Goal: Task Accomplishment & Management: Use online tool/utility

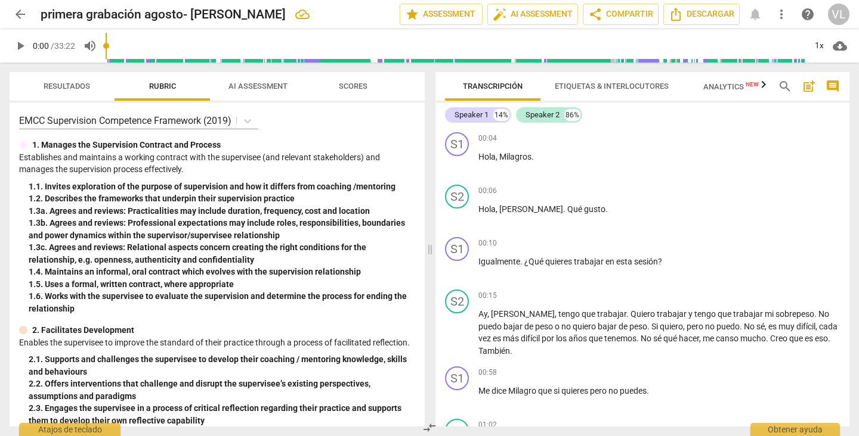
click at [21, 8] on span "arrow_back" at bounding box center [20, 14] width 14 height 14
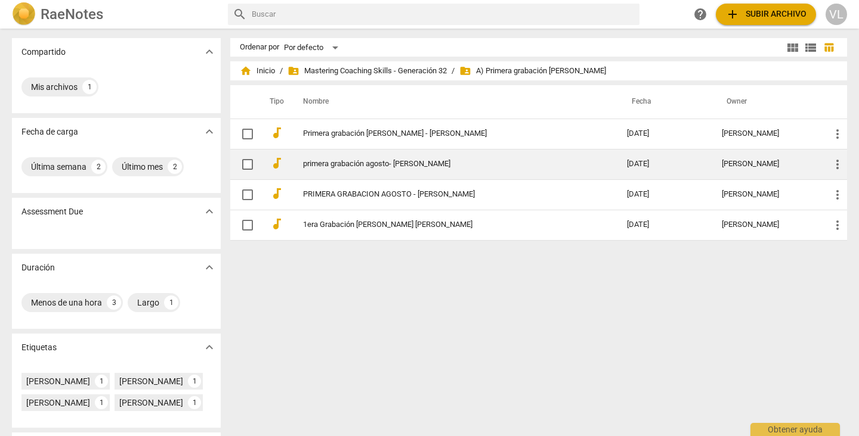
click at [441, 160] on link "primera grabación agosto- [PERSON_NAME]" at bounding box center [443, 164] width 281 height 9
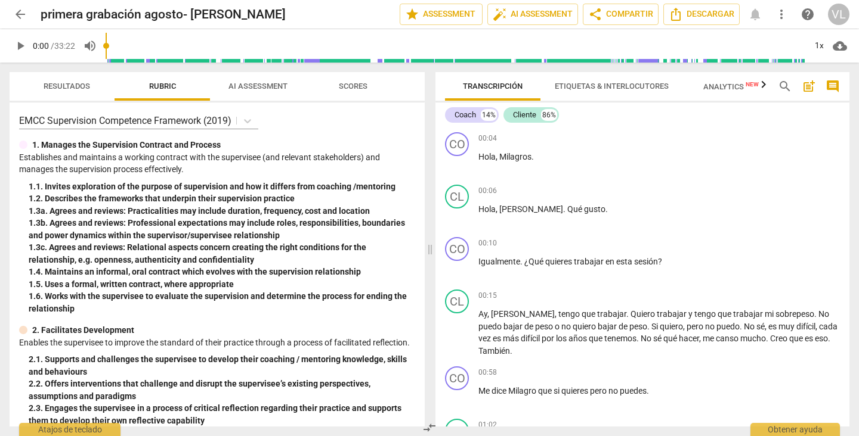
click at [781, 14] on span "more_vert" at bounding box center [781, 14] width 14 height 14
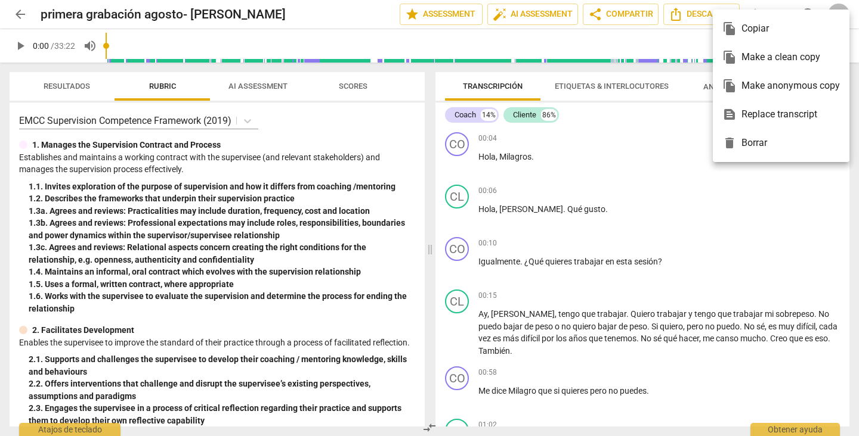
click at [797, 120] on div "text_snippet Replace transcript" at bounding box center [780, 114] width 117 height 29
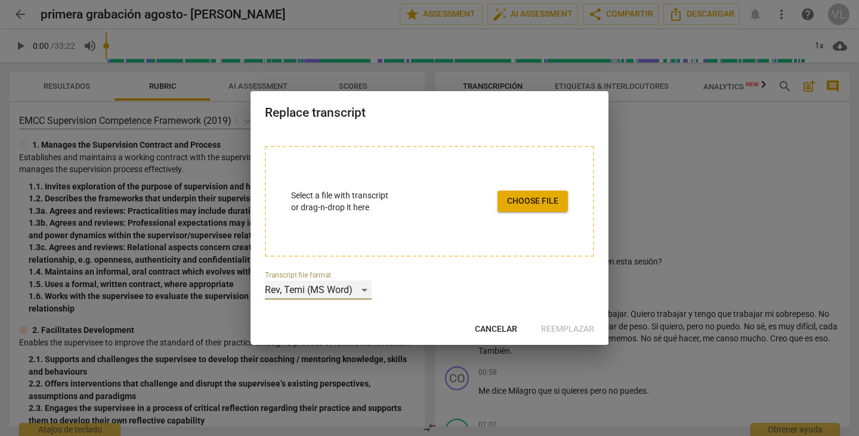
click at [360, 289] on div "Rev, Temi (MS Word)" at bounding box center [318, 290] width 107 height 19
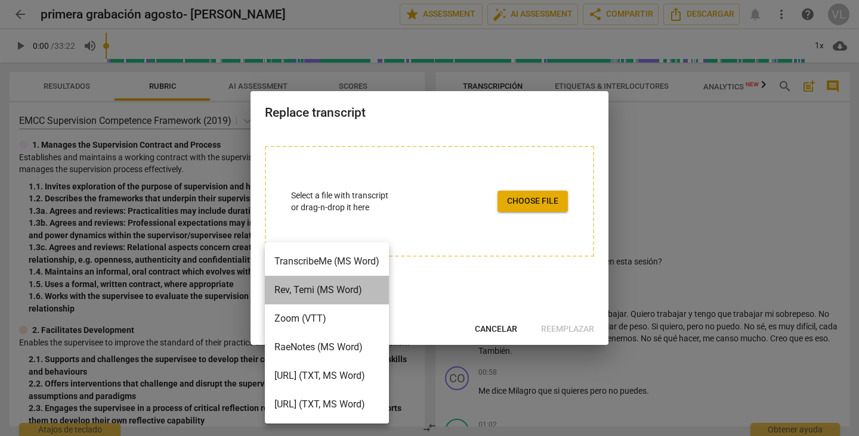
click at [377, 287] on li "Rev, Temi (MS Word)" at bounding box center [327, 290] width 124 height 29
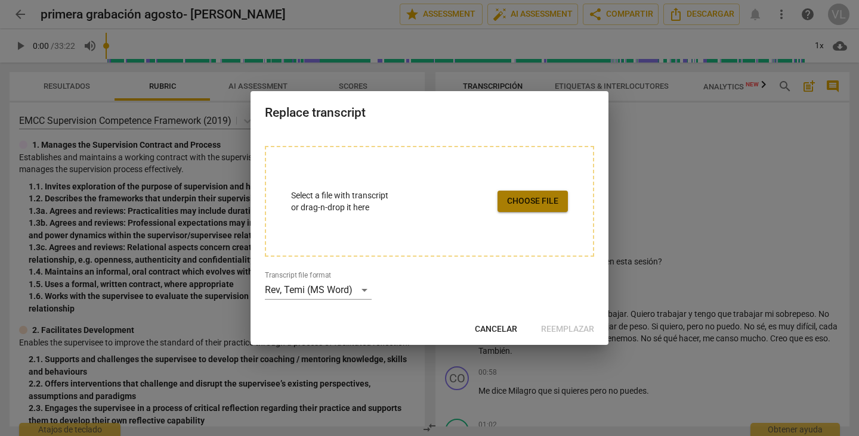
click at [544, 206] on span "Choose file" at bounding box center [532, 202] width 51 height 12
click at [490, 332] on span "Cancelar" at bounding box center [496, 330] width 42 height 12
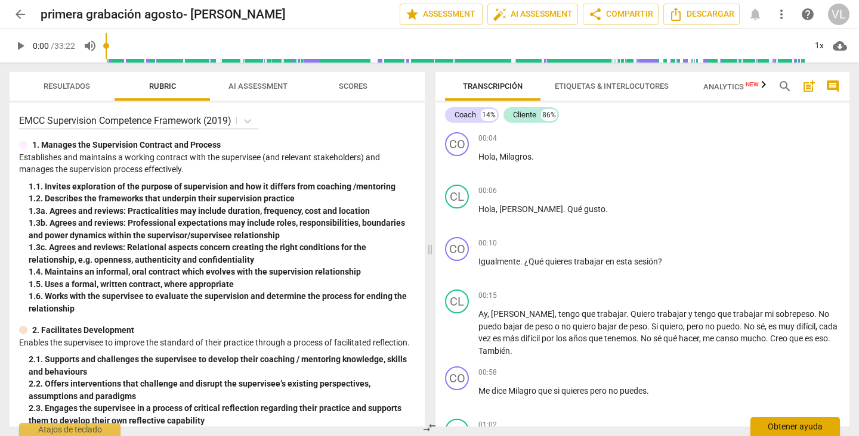
click at [769, 426] on div "Obtener ayuda" at bounding box center [794, 426] width 89 height 19
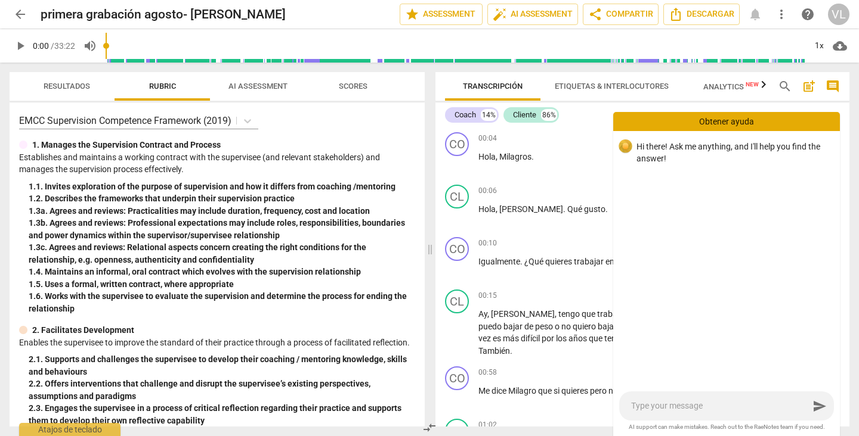
type textarea "c"
type textarea "co"
type textarea "com"
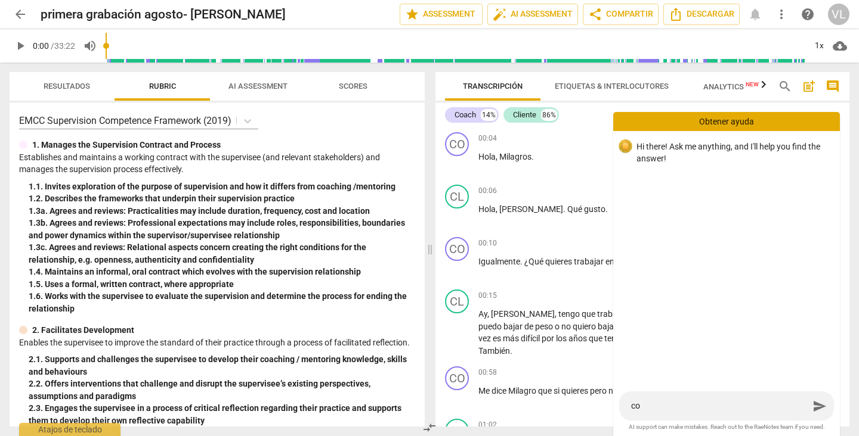
type textarea "com"
type textarea "como"
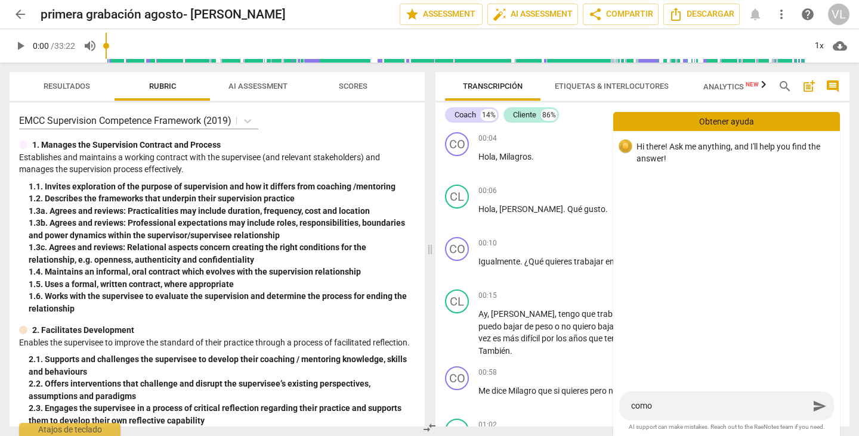
type textarea "como h"
type textarea "como ha"
type textarea "como hag"
type textarea "como hago"
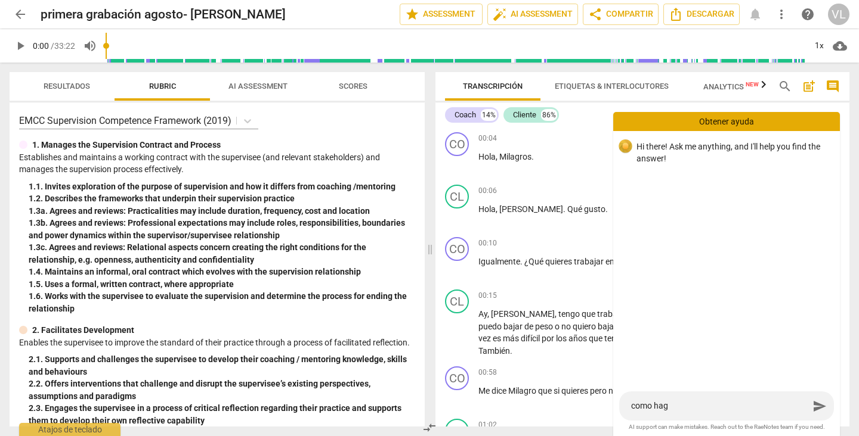
type textarea "como hago"
type textarea "como [PERSON_NAME]"
type textarea "como hago pa"
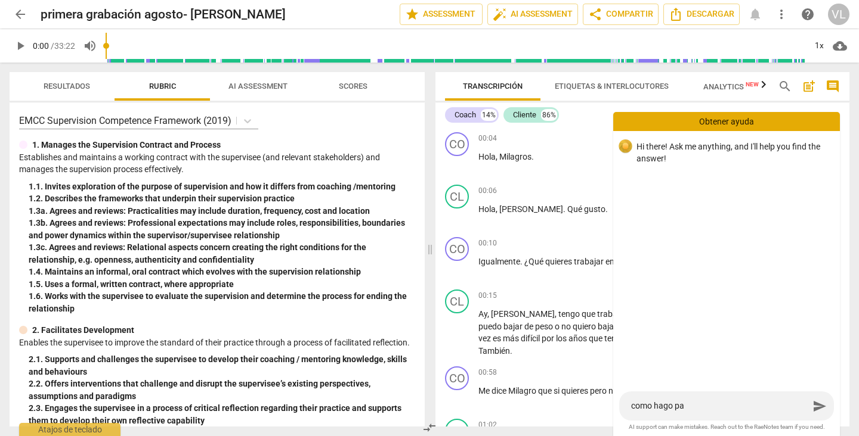
type textarea "como hago pa"
type textarea "como hago par"
type textarea "como hago para"
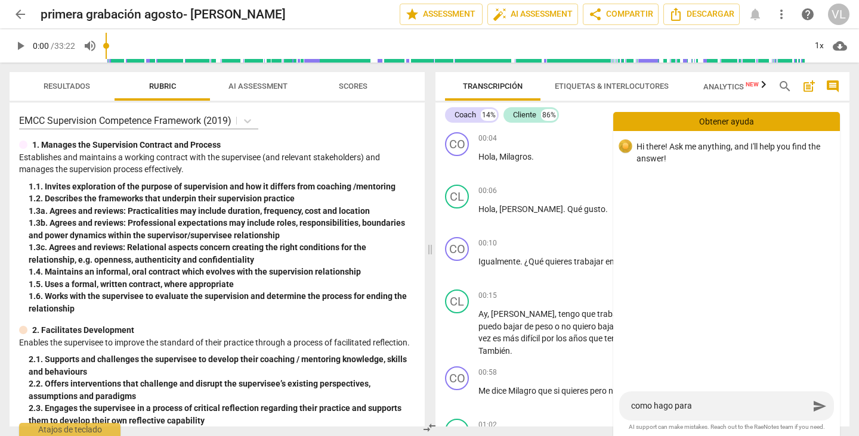
type textarea "como hago para"
type textarea "como hago para q"
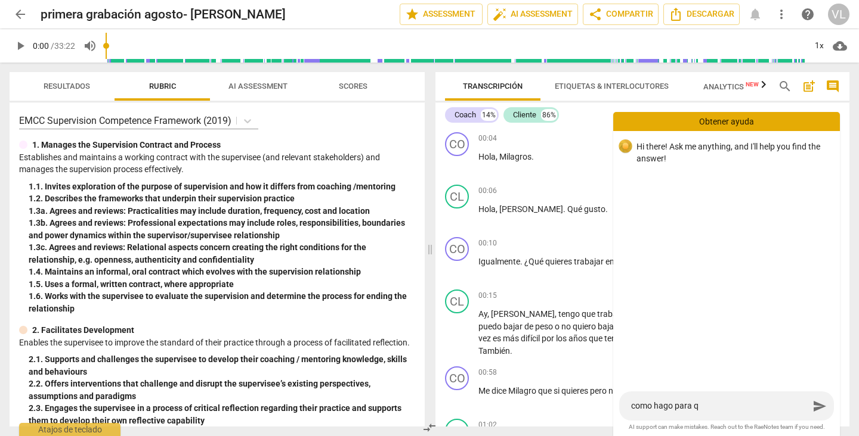
type textarea "como hago para q"
type textarea "como hago para qu"
type textarea "como hago para que"
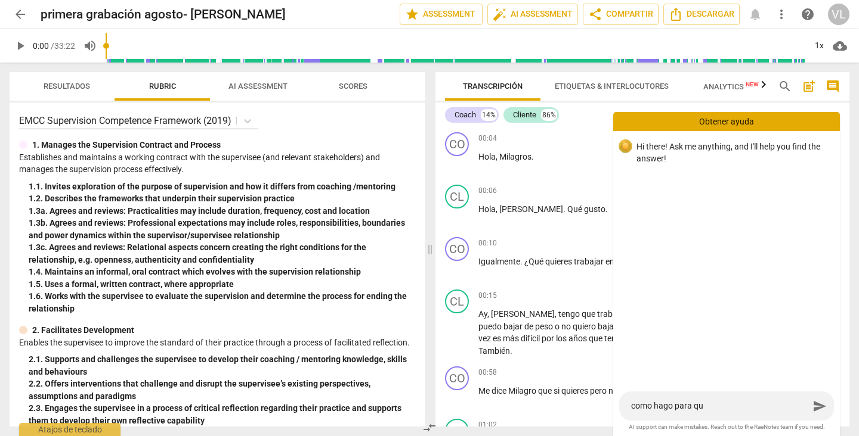
type textarea "como hago para que"
type textarea "como hago para que e"
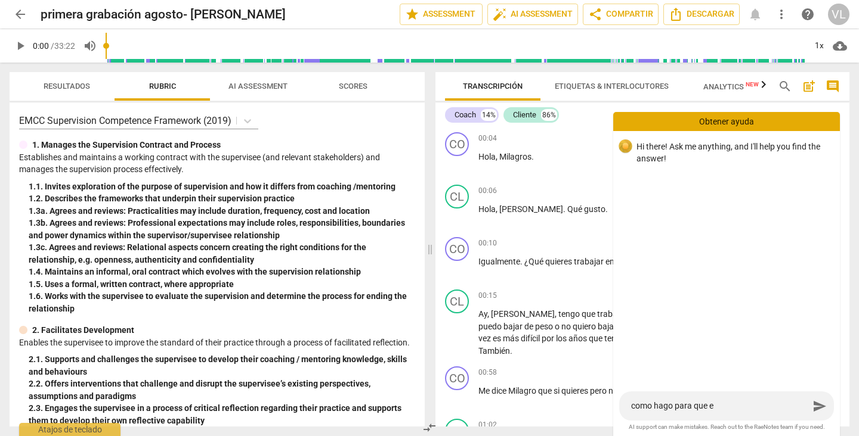
type textarea "como hago para que es"
type textarea "como hago para que est"
type textarea "como hago para que este"
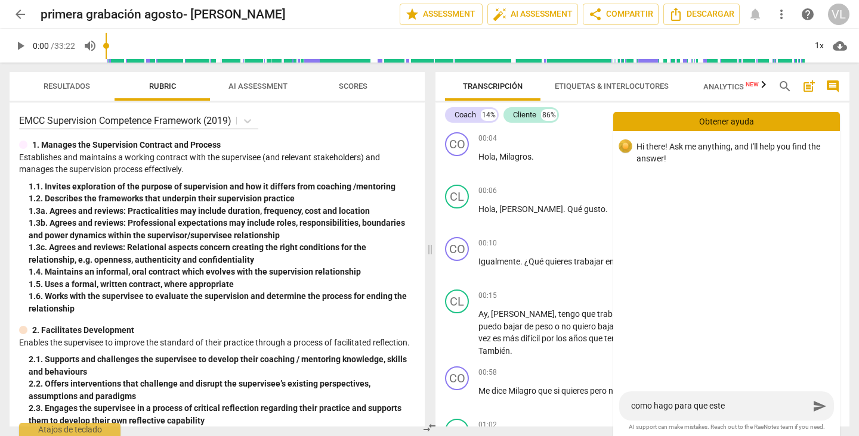
type textarea "como hago para que este"
type textarea "como hago para que este t"
type textarea "como hago para que este to"
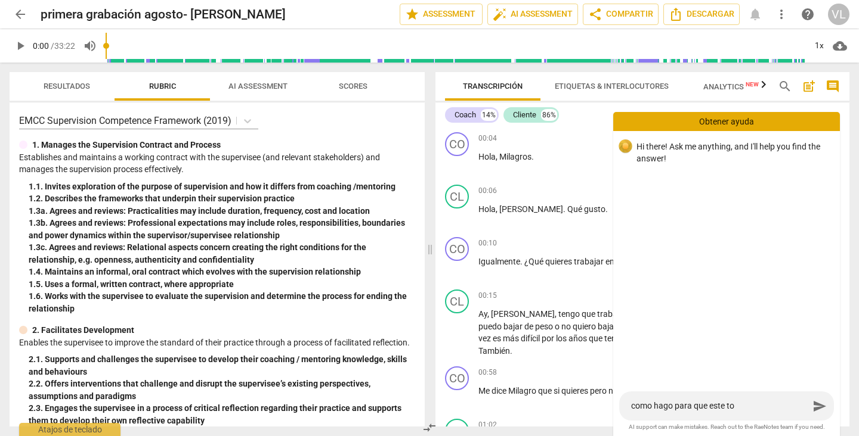
type textarea "como hago para que este tod"
type textarea "como hago para que este todo"
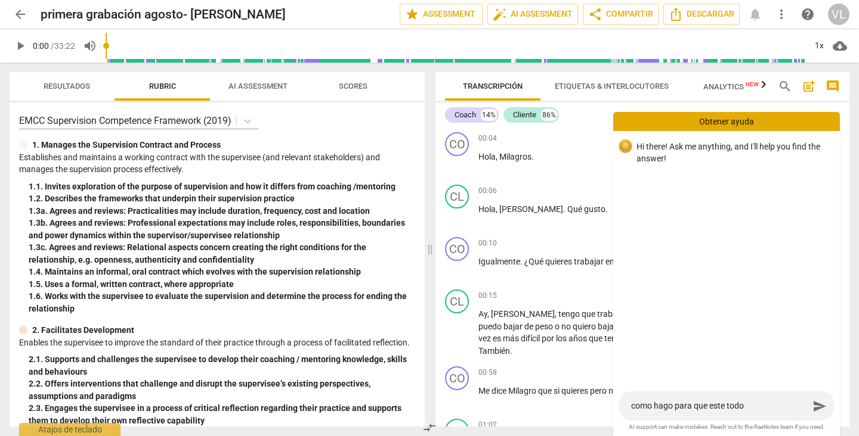
type textarea "como hago para que este todo"
type textarea "como hago para que este todo e"
type textarea "como hago para que este todo en"
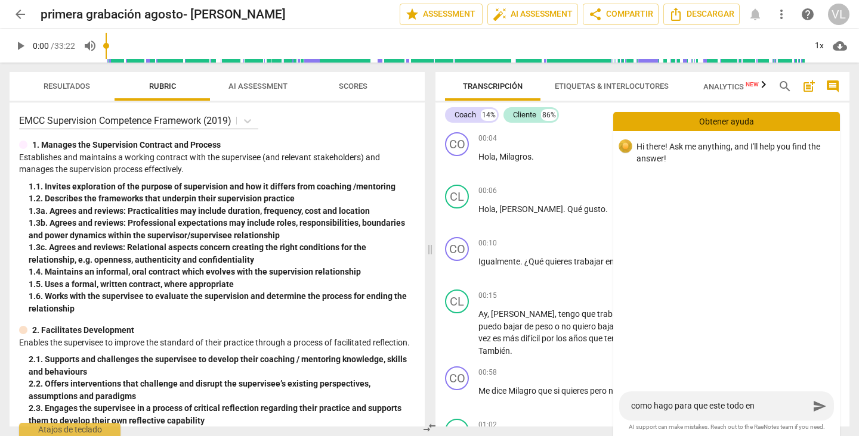
type textarea "como hago para que este todo en"
type textarea "como hago para que este todo en e"
type textarea "como hago para que este todo en es"
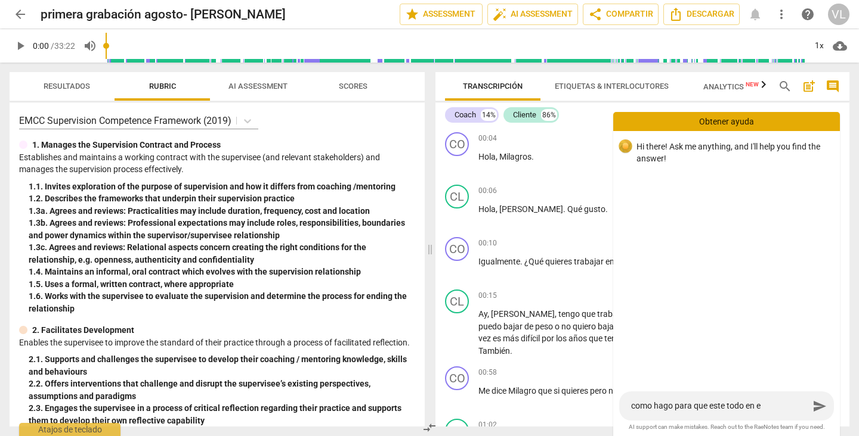
type textarea "como hago para que este todo en es"
type textarea "como hago para que este todo en esp"
type textarea "como hago para que este todo en espa"
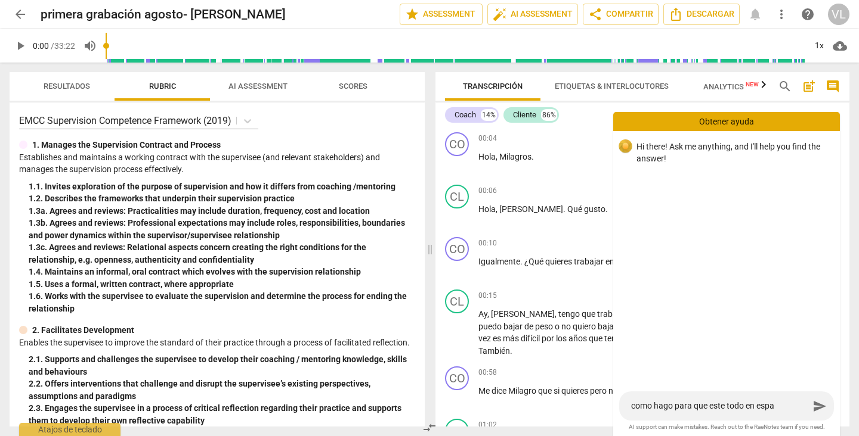
type textarea "como hago para que este todo en espa,"
type textarea "como hago para que este todo en espa,n"
type textarea "como hago para que este todo en espa,nn"
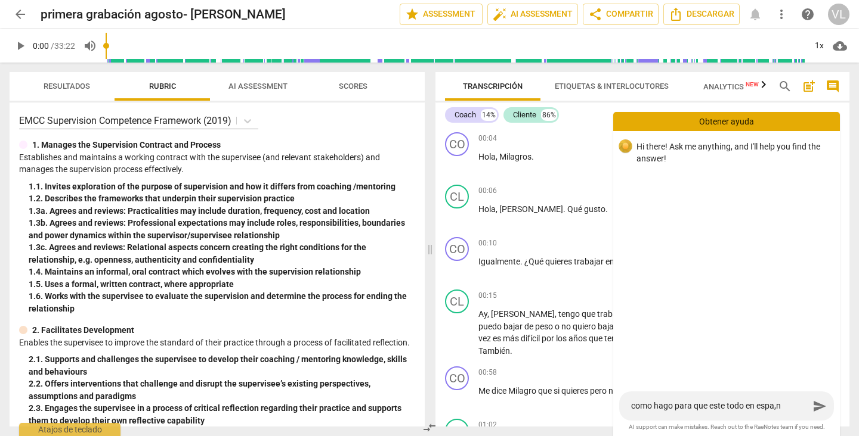
type textarea "como hago para que este todo en espa,nn"
type textarea "como hago para que este todo en espa,nnn"
type textarea "como hago para que este todo en espa,nnn,"
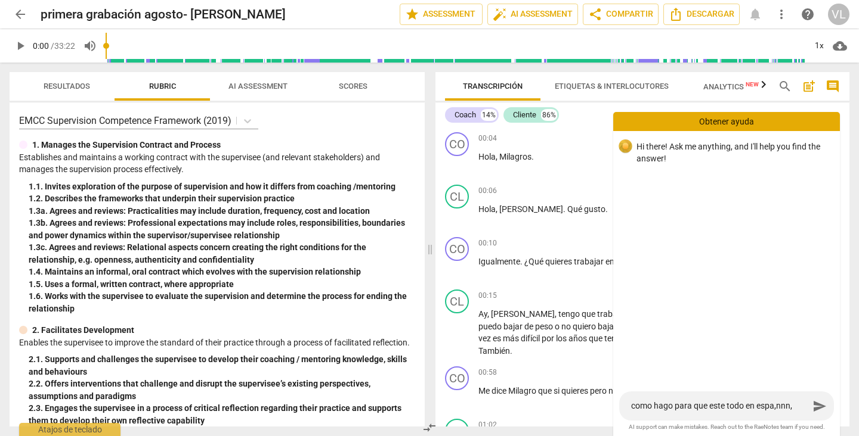
type textarea "como hago para que este todo en espa,nnn"
type textarea "como hago para que este todo en espa,nn"
type textarea "como hago para que este todo en espa,n"
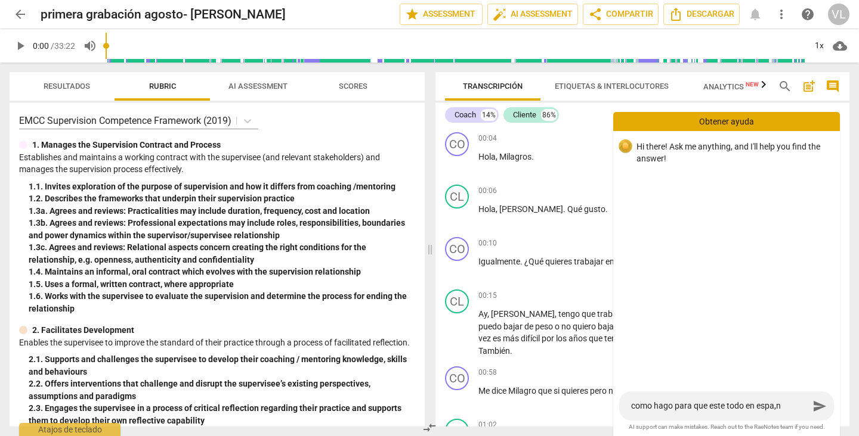
type textarea "como hago para que este todo en espa,"
type textarea "como hago para que este todo en espa"
type textarea "como hago para que este todo en espa;"
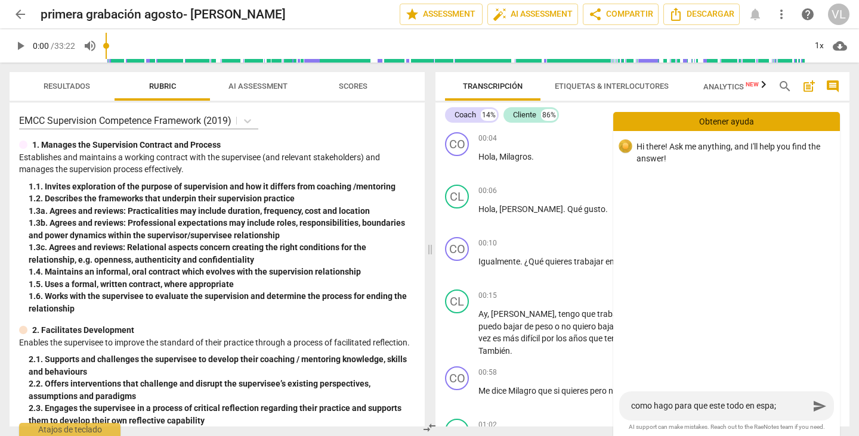
type textarea "como hago para que este todo en espa;:"
type textarea "como hago para que este todo en espa;:N"
type textarea "como hago para que este todo en espa;:N_"
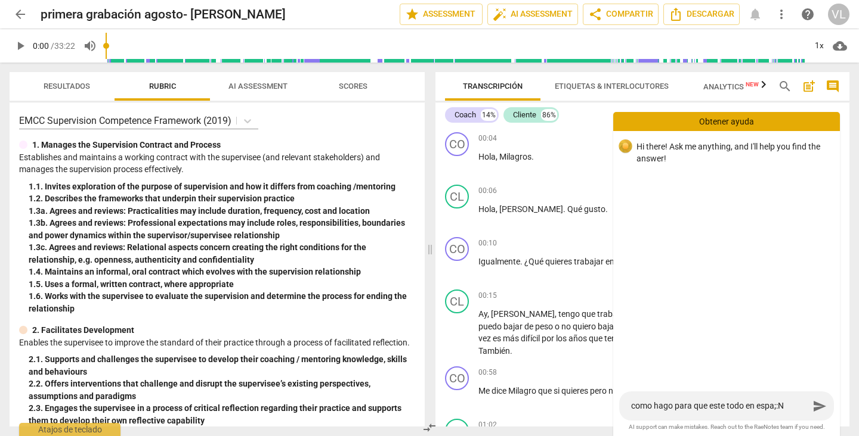
type textarea "como hago para que este todo en espa;:N_"
type textarea "como hago para que este todo en espa;:N_L"
type textarea "como hago para que este todo en espa;:N_LL"
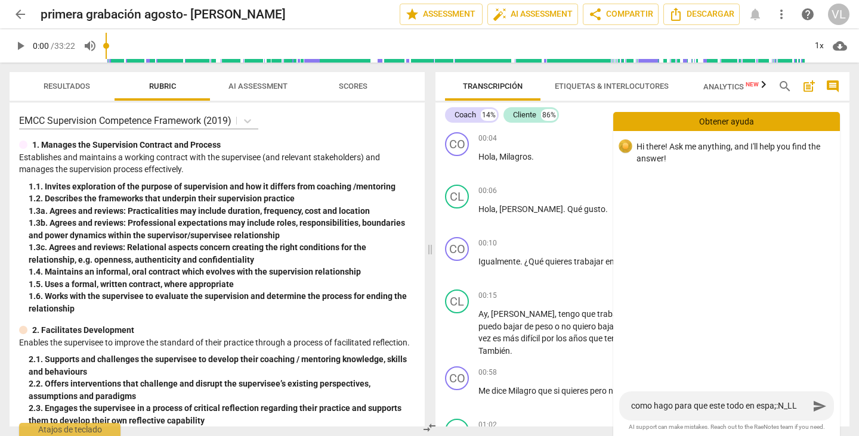
type textarea "como hago para que este todo en espa;:N_LL;"
type textarea "como hago para que este todo en espa;:N_LL;m"
type textarea "como hago para que este todo en espa;:N_LL;m,"
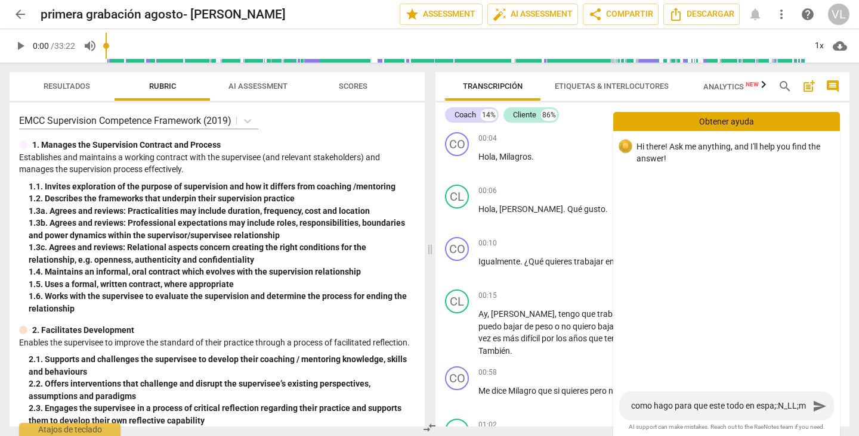
type textarea "como hago para que este todo en espa;:N_LL;m,"
type textarea "como hago para que este todo en espa;:N_LL;m,,"
type textarea "como hago para que este todo en espa;:N_LL;m,,."
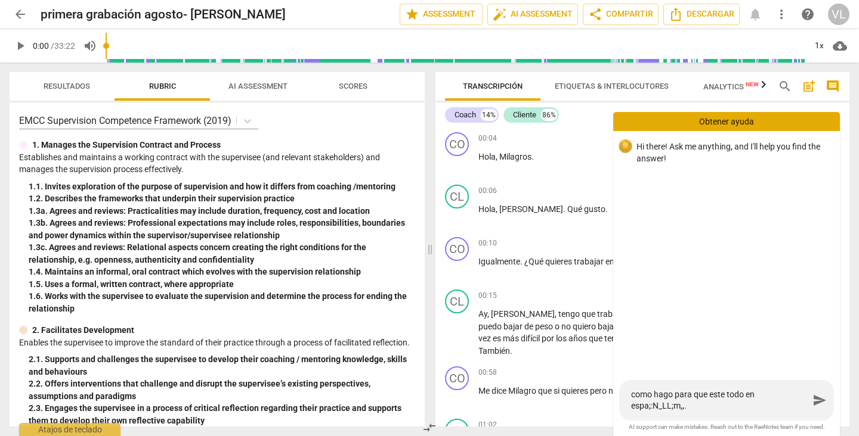
type textarea "como hago para que este todo en espa;:N_LL;m,,.ñ"
type textarea "como hago para que este todo en espa;:N_LL;m,,.ñ{"
type textarea "como hago para que este todo en espa;:N_LL;m,,.ñ{ñ"
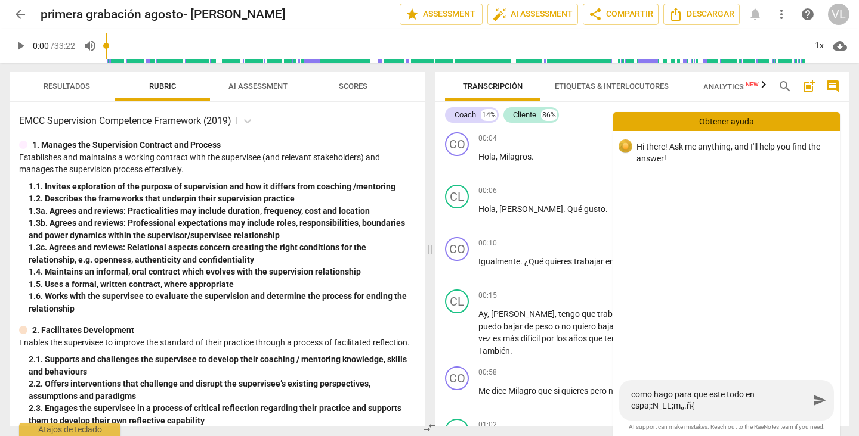
type textarea "como hago para que este todo en espa;:N_LL;m,,.ñ{ñ"
type textarea "como hago para que este todo en espa;:N_LL;m,,.ññ"
type textarea "como hago para que este todo en espa;:N_LL;m,,.ñ"
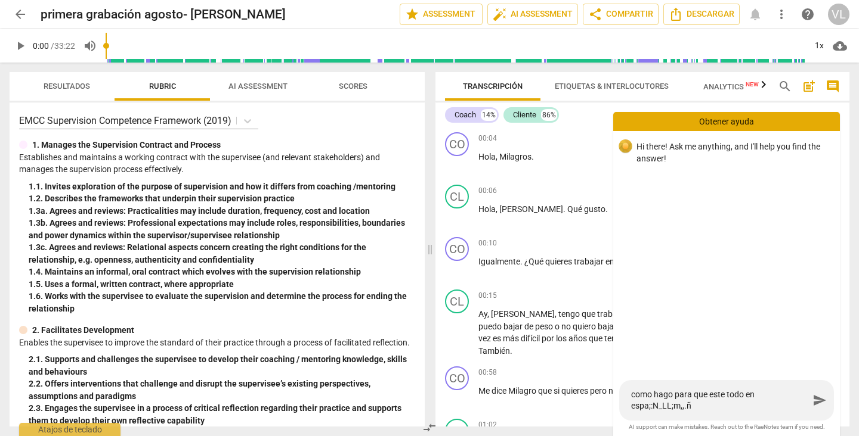
type textarea "como hago para que este todo en espa;:N_LL;m,,ñ"
type textarea "como hago para que este todo en espa;:N_LL;m,ñ"
type textarea "como hago para que este todo en espa;:N_LL;mñ"
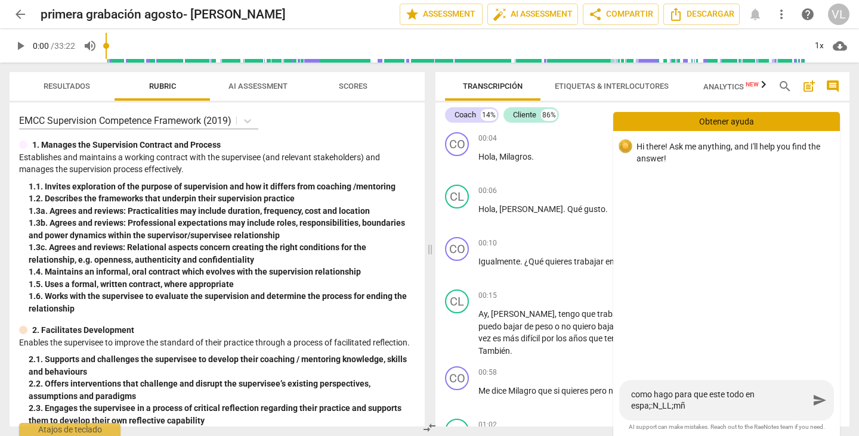
type textarea "como hago para que este todo en espa;:N_LL;ñ"
type textarea "como hago para que este todo en espa;:N_LLñ"
type textarea "como hago para que este todo en espa;:N_Lñ"
type textarea "como hago para que este todo en espa;:N_ñ"
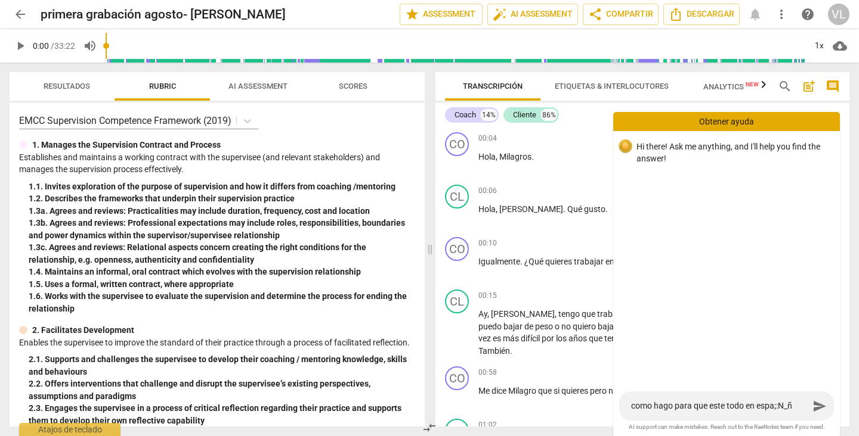
type textarea "como hago para que este todo en espa;:Nñ"
type textarea "como hago para que este todo en espa;:ñ"
type textarea "como hago para que este todo en espa;ñ"
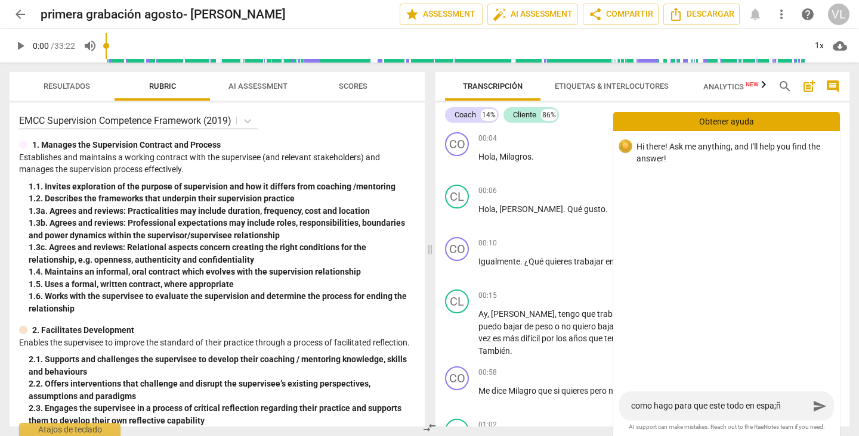
type textarea "como hago para que este todo en españ"
type textarea "como hago para que este todo en españo"
type textarea "como hago para que este todo en español"
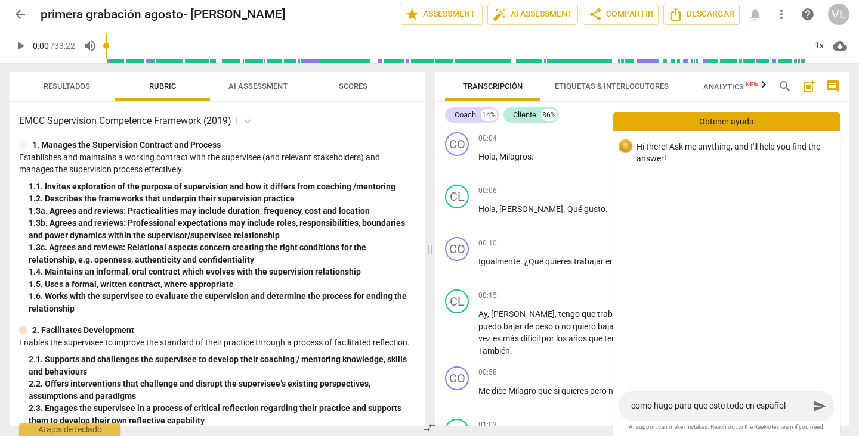
type textarea "como hago para que este todo en español_"
type textarea "como hago para que este todo en español"
type textarea "como hago para que este todo en español-"
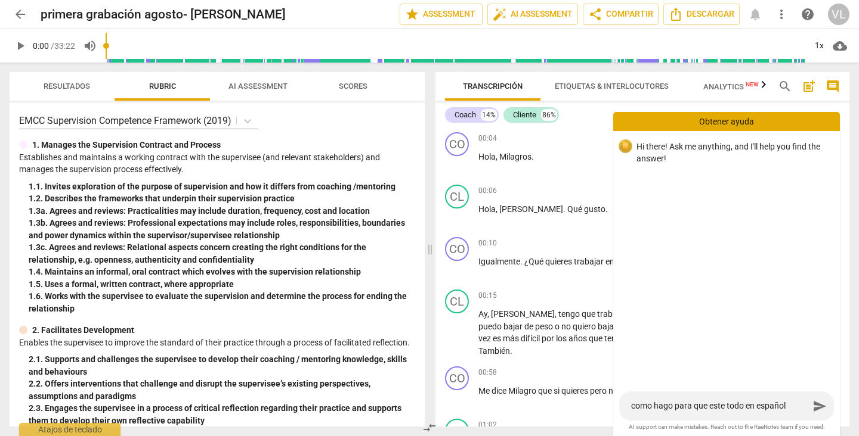
type textarea "como hago para que este todo en español-"
type textarea "como hago para que este todo en español-."
type textarea "como hago para que este todo en español-.ñ"
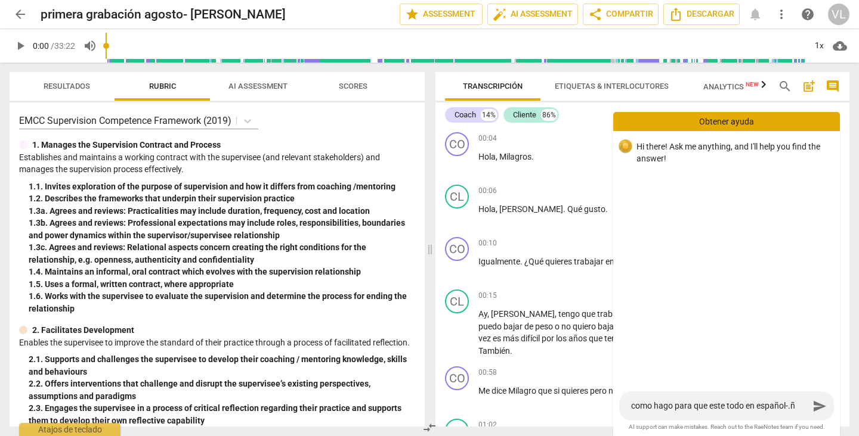
type textarea "como hago para que este todo en español-.ñ["
type textarea "como hago para que este todo en español-.ñ[Ñ"
type textarea "como hago para que este todo en español-.ñ[Ñ:"
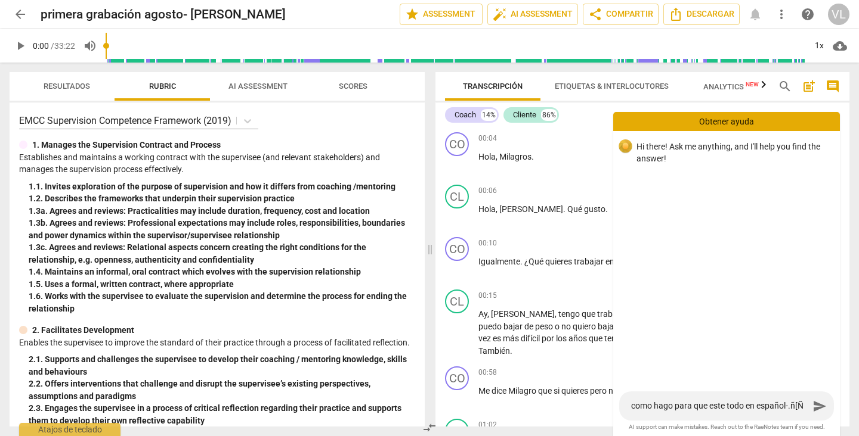
type textarea "como hago para que este todo en español-.ñ[Ñ:"
type textarea "como hago para que este todo en español-.ñ[Ñ:;"
type textarea "como hago para que este todo en español-.ñ[Ñ:;¨¨"
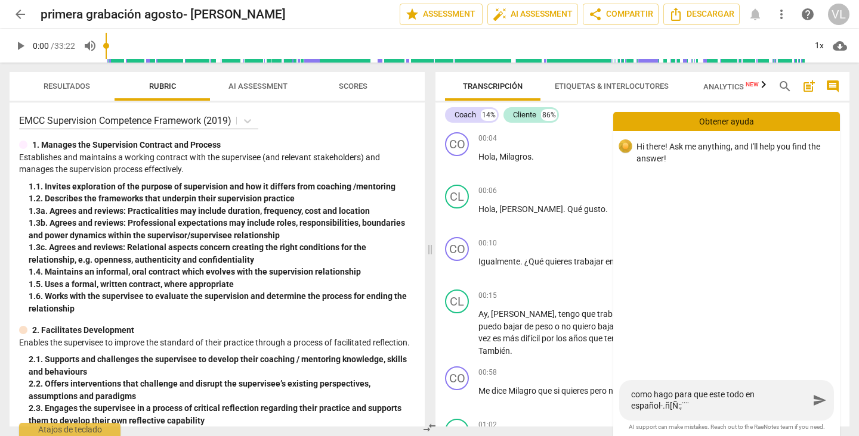
type textarea "como hago para que este todo en español-.ñ[Ñ:;¨¨*"
type textarea "como hago para que este todo en español-.ñ[Ñ:;¨¨*¡"
type textarea "como hago para que este todo en español-.ñ[Ñ:;¨¨*¡?"
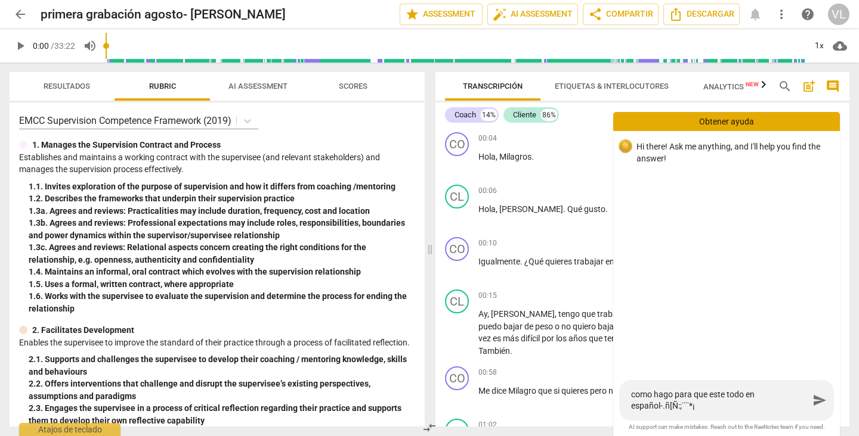
type textarea "como hago para que este todo en español-.ñ[Ñ:;¨¨*¡?"
type textarea "como hago para que este todo en español-.ñ[Ñ:;¨¨*¡?¡"
type textarea "como hago para que este todo en español-.ñ[Ñ:;¨¨*¡?¡?"
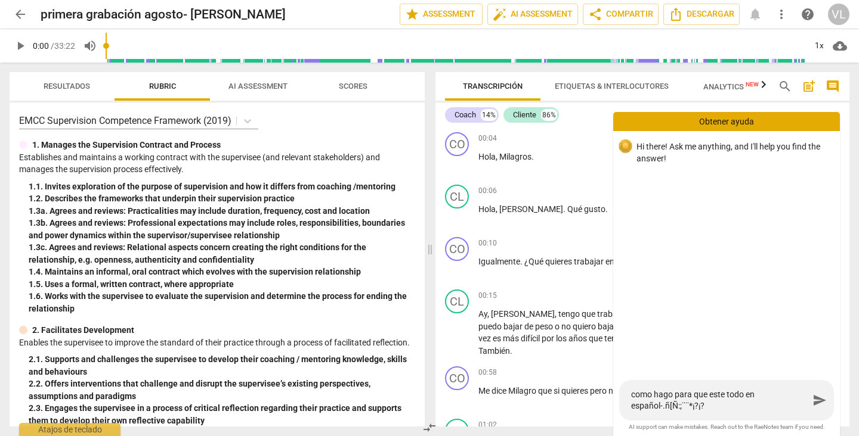
type textarea "como hago para que este todo en español-.ñ[Ñ:;¨¨*¡??"
type textarea "como hago para que este todo en español-.ñ[Ñ:;¨¨*¡?"
type textarea "como hago para que este todo en español-.ñ[Ñ:?"
type textarea "como hago para que este todo en español-.ñ[Ñ?"
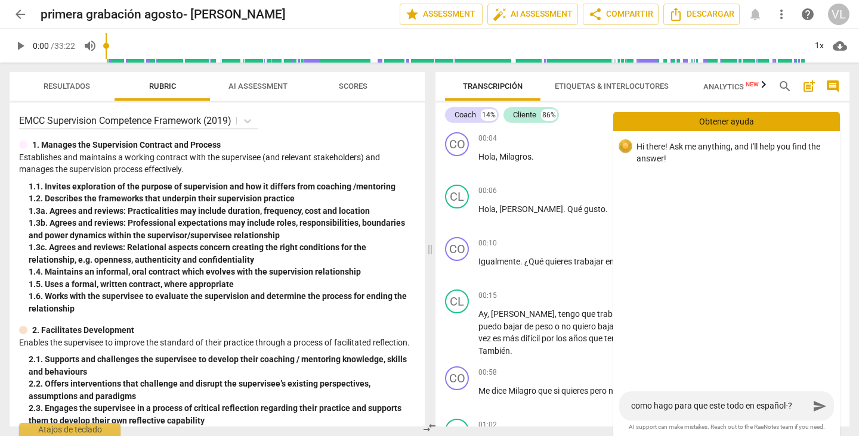
type textarea "como hago para que este todo en español?"
type textarea "como hago para que este todo en españo?"
type textarea "como hago para que este todo en es?"
type textarea "como hago para que este todo en esp?"
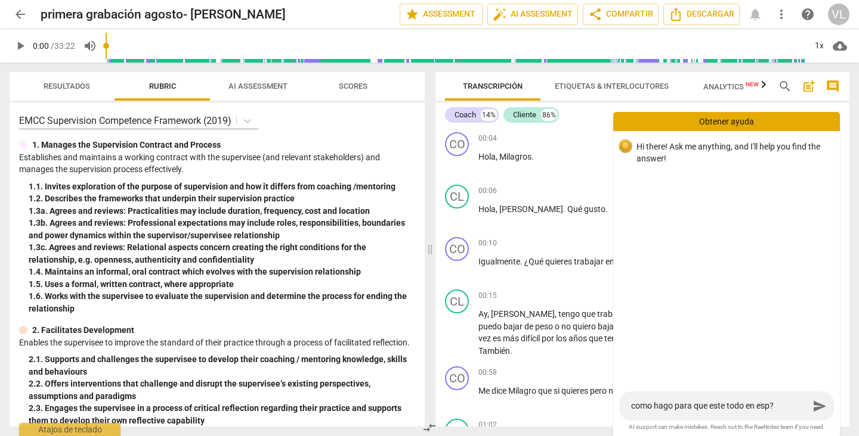
type textarea "como hago para que este todo en espa?"
type textarea "como hago para que este todo en españ?"
type textarea "como hago para que este todo en españo?"
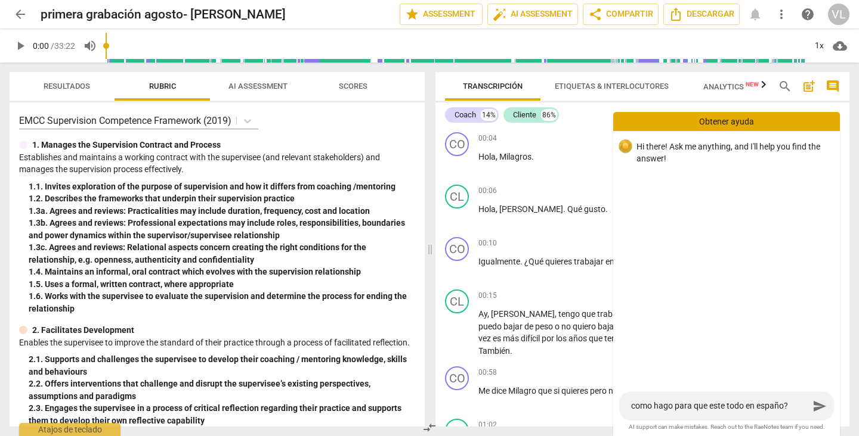
type textarea "como hago para que este todo en español?"
click at [816, 409] on span "send" at bounding box center [819, 407] width 14 height 14
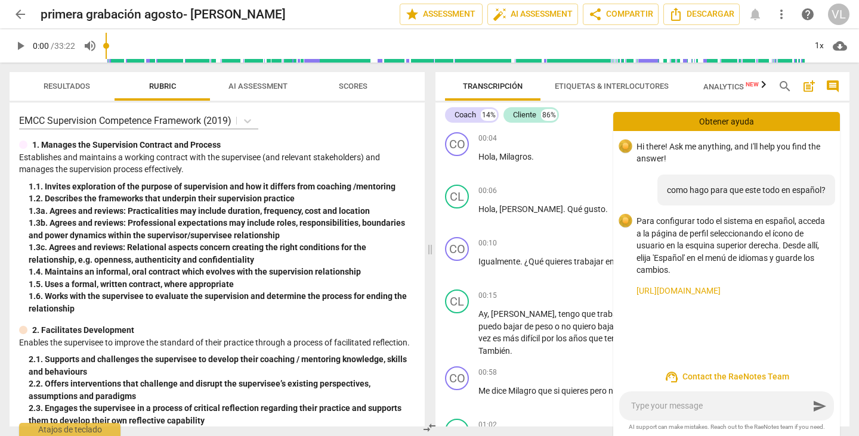
click at [713, 292] on link "[URL][DOMAIN_NAME]" at bounding box center [733, 291] width 194 height 13
click at [717, 296] on link "[URL][DOMAIN_NAME]" at bounding box center [733, 291] width 194 height 13
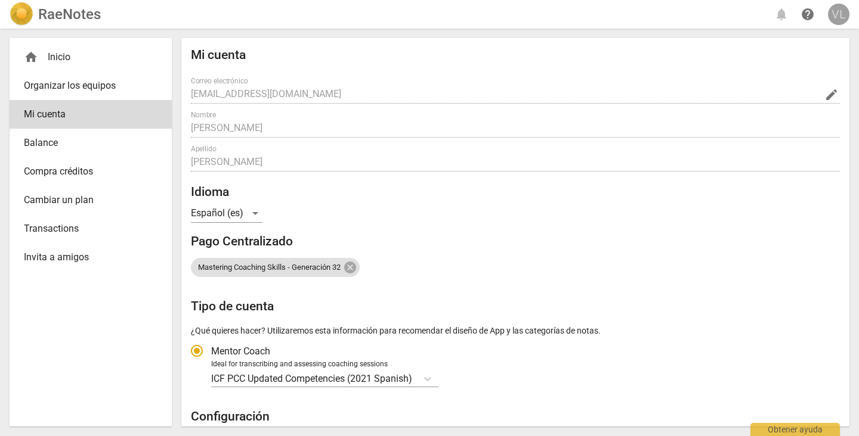
click at [837, 11] on div "VL" at bounding box center [838, 14] width 21 height 21
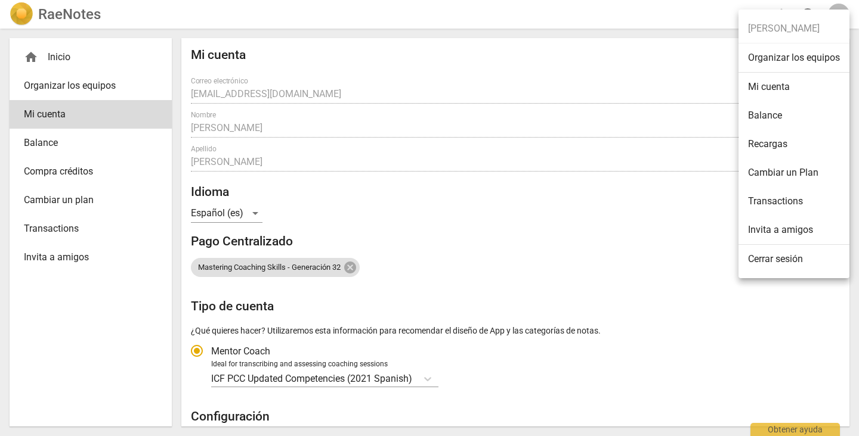
click at [753, 90] on li "Mi cuenta" at bounding box center [793, 87] width 111 height 29
radio input "false"
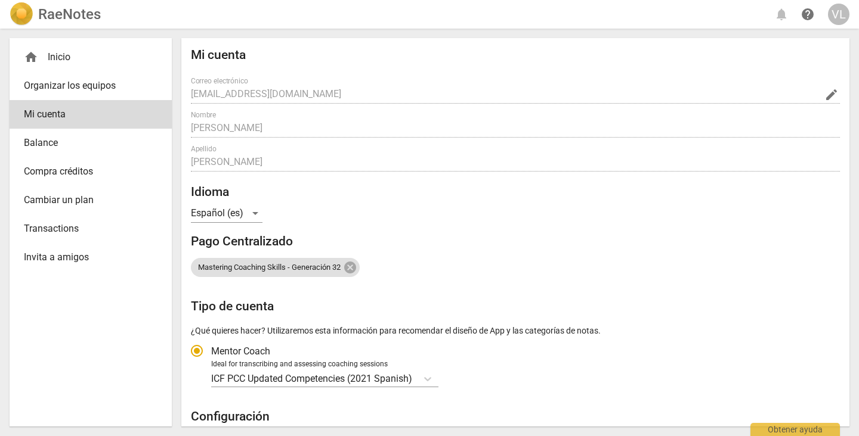
drag, startPoint x: 838, startPoint y: 2, endPoint x: 596, endPoint y: 108, distance: 264.1
click at [596, 108] on div "Mi cuenta Correo electrónico victoraugust58@gmail.com edit Nombre Victor Apelli…" at bounding box center [515, 342] width 649 height 588
click at [835, 13] on div "VL" at bounding box center [838, 14] width 21 height 21
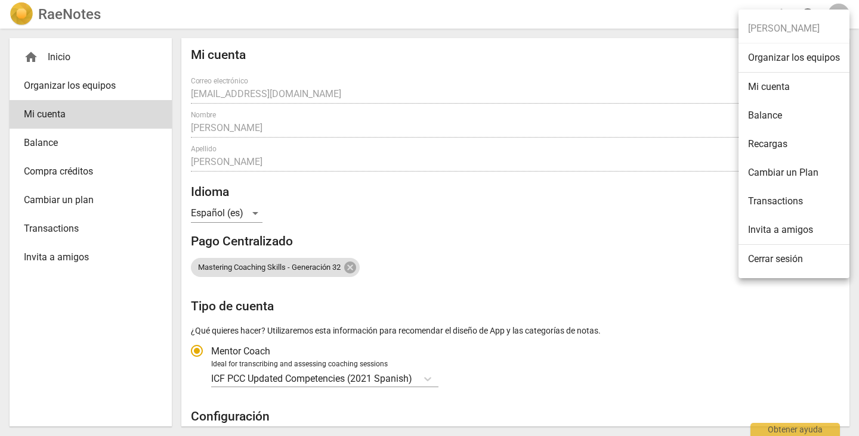
click at [671, 1] on div at bounding box center [429, 218] width 859 height 436
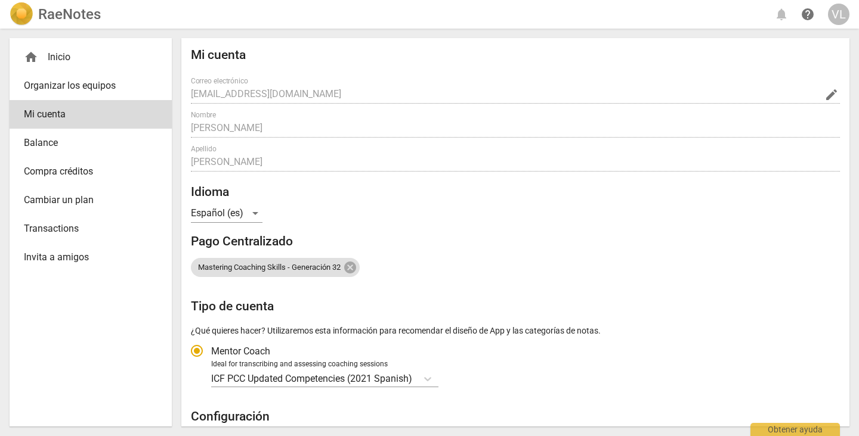
click at [74, 16] on h2 "RaeNotes" at bounding box center [69, 14] width 63 height 17
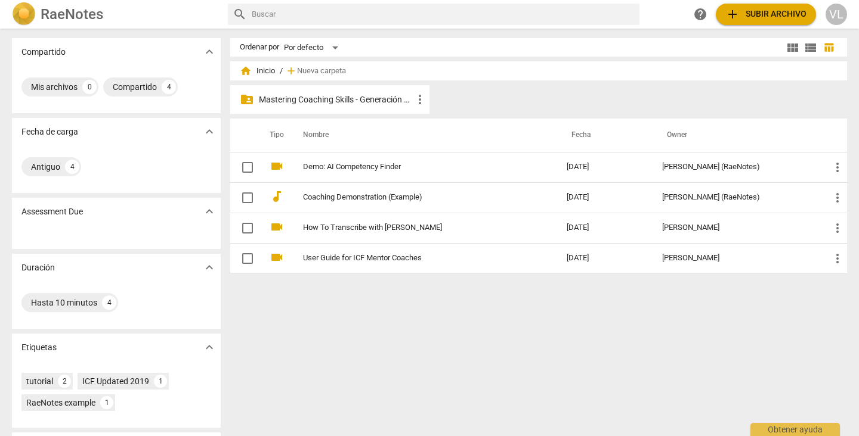
click at [844, 55] on div "Ordenar por Por defecto view_module view_list table_chart" at bounding box center [538, 47] width 617 height 18
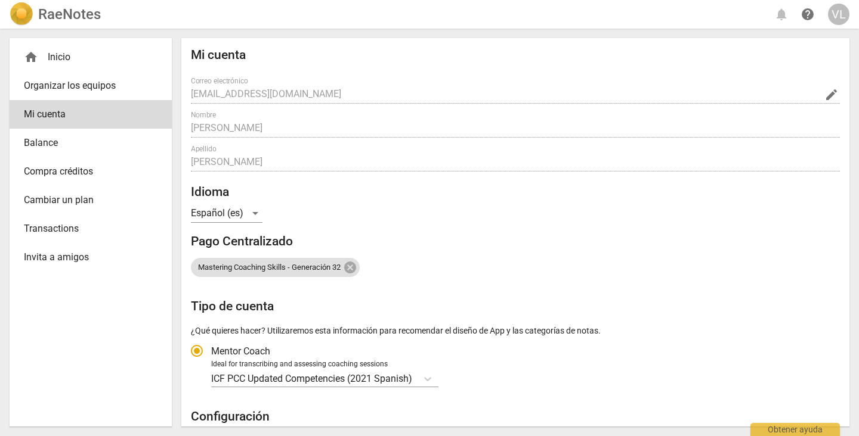
click at [287, 93] on input "victoraugust58@gmail.com" at bounding box center [507, 94] width 632 height 17
click at [255, 213] on div "Español (es)" at bounding box center [227, 213] width 72 height 19
click at [255, 213] on li "Español (es)" at bounding box center [227, 213] width 72 height 29
radio input "false"
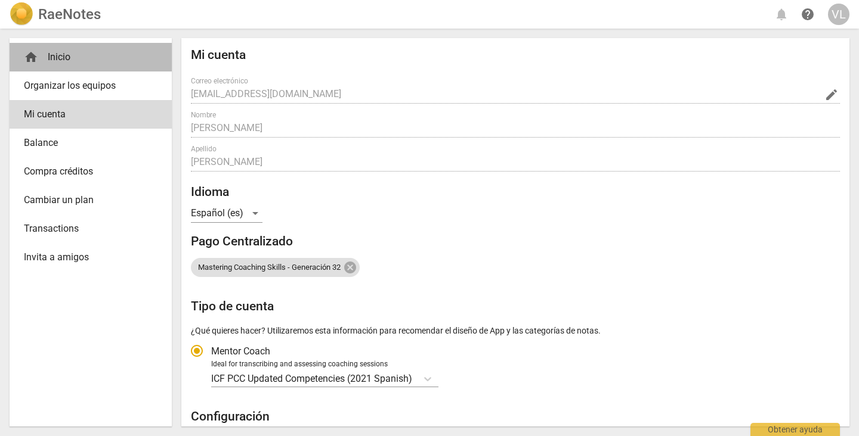
click at [64, 58] on div "home Inicio" at bounding box center [86, 57] width 124 height 14
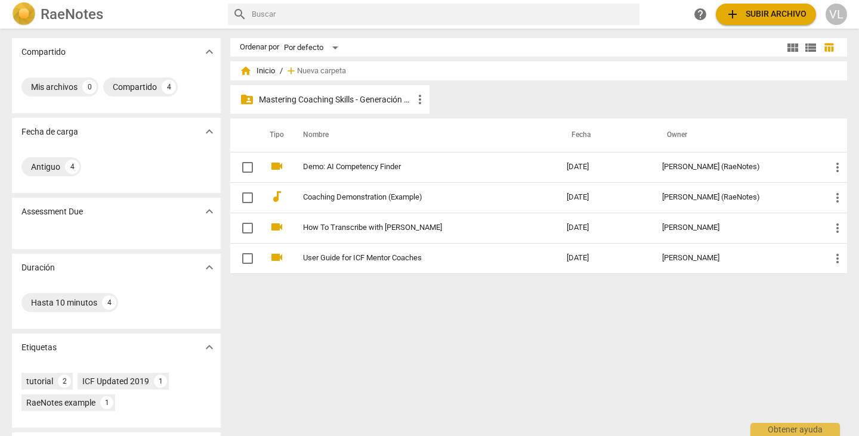
click at [373, 95] on p "Mastering Coaching Skills - Generación 32" at bounding box center [336, 100] width 154 height 13
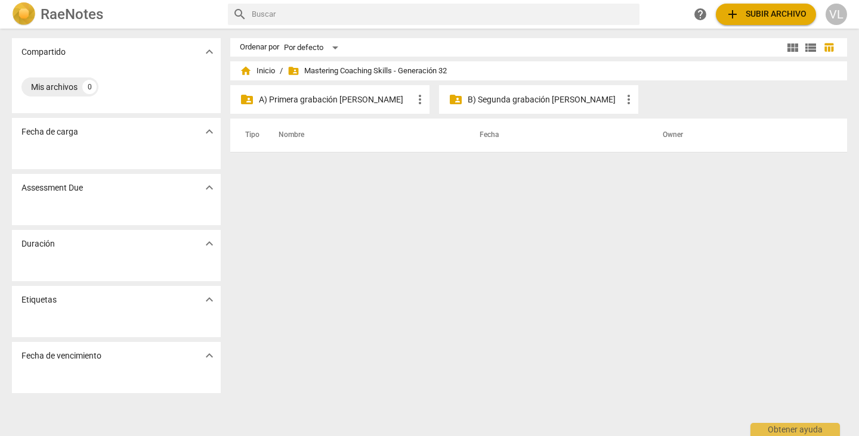
click at [382, 72] on span "folder_shared Mastering Coaching Skills - Generación 32" at bounding box center [366, 71] width 159 height 12
click at [291, 68] on span "folder_shared" at bounding box center [293, 71] width 12 height 12
click at [796, 45] on span "view_module" at bounding box center [792, 48] width 14 height 14
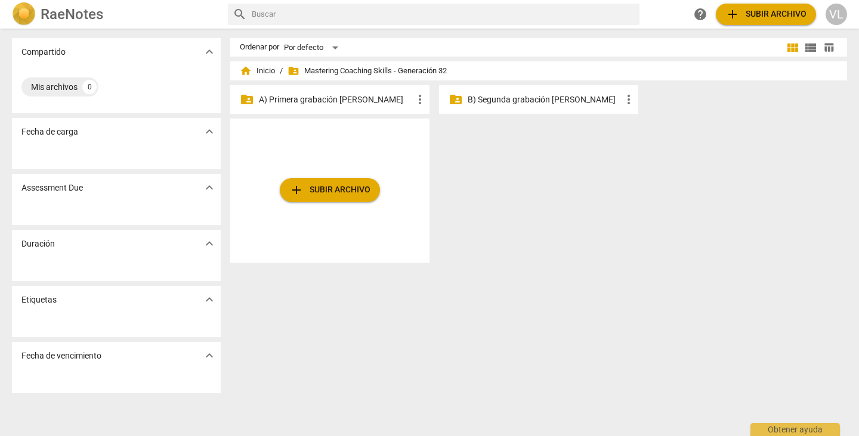
click at [804, 50] on span "view_list" at bounding box center [810, 48] width 14 height 14
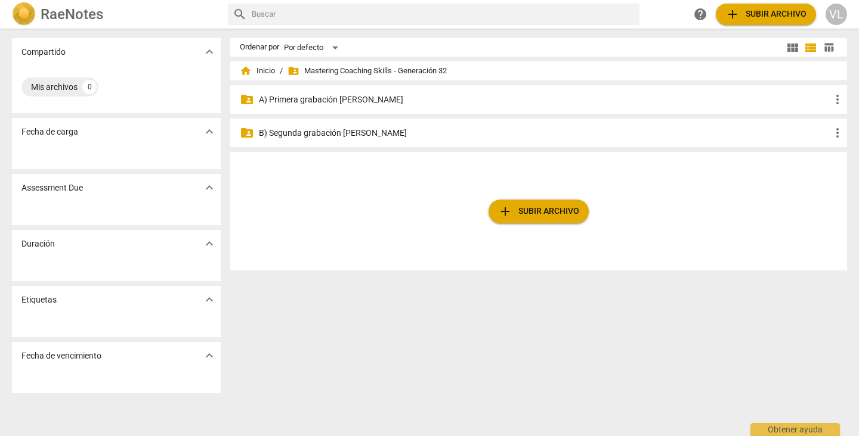
click at [473, 90] on div "folder_shared A) Primera grabación de agosto more_vert" at bounding box center [538, 99] width 617 height 29
click at [287, 100] on p "A) Primera grabación [PERSON_NAME]" at bounding box center [544, 100] width 571 height 13
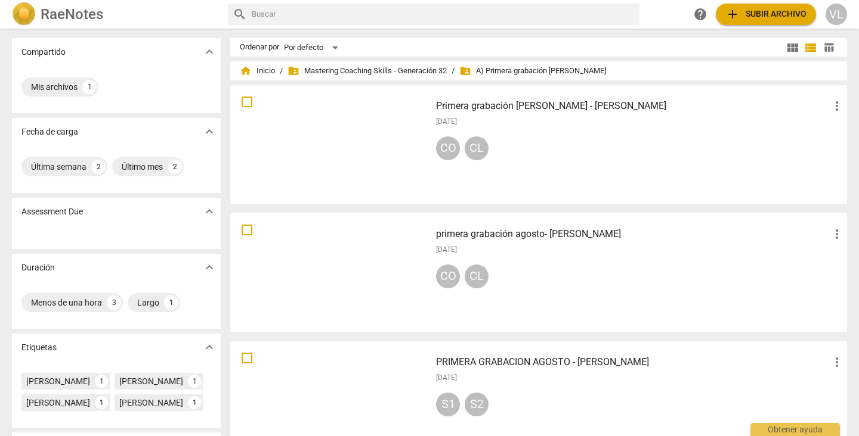
click at [329, 274] on div at bounding box center [330, 273] width 192 height 110
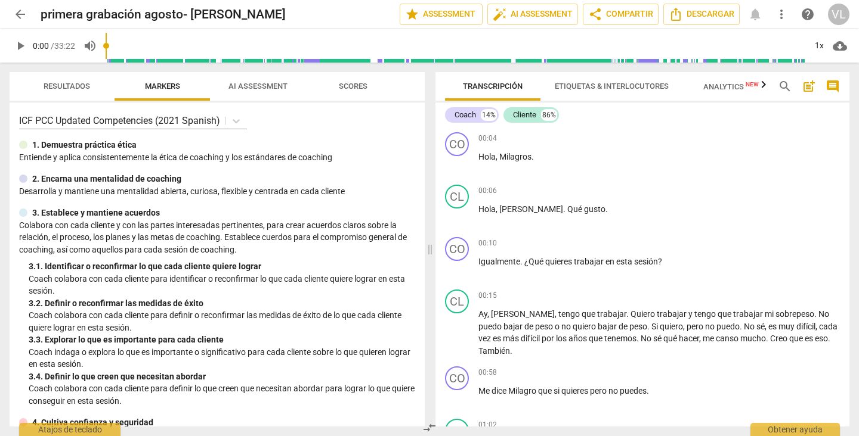
click at [732, 89] on span "Analytics New" at bounding box center [730, 86] width 55 height 9
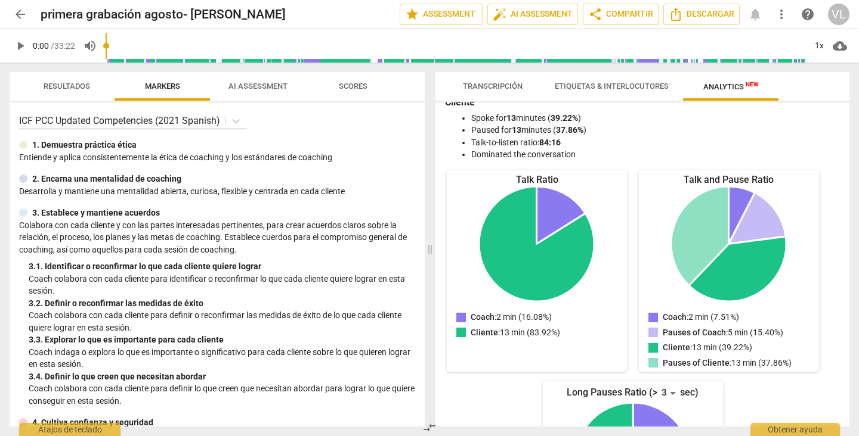
scroll to position [75, 0]
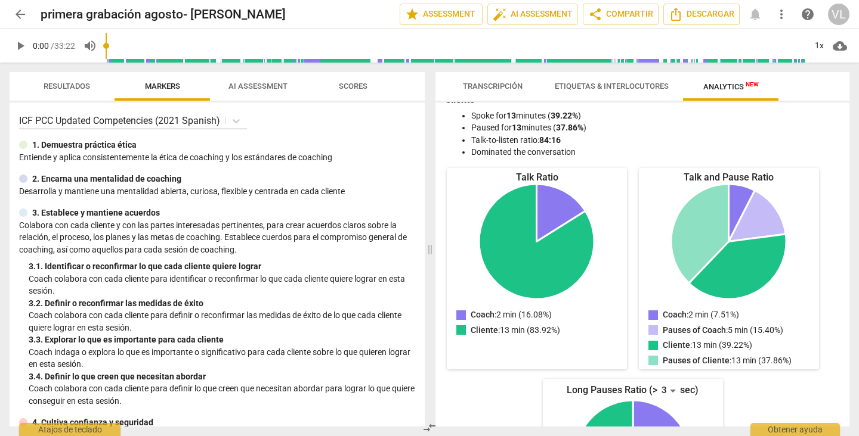
click at [608, 91] on span "Etiquetas & Interlocutores" at bounding box center [611, 87] width 143 height 16
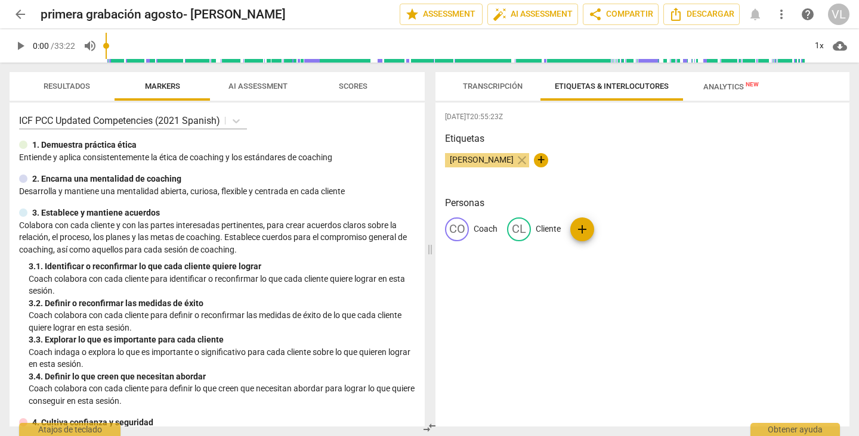
click at [497, 88] on span "Transcripción" at bounding box center [493, 86] width 60 height 9
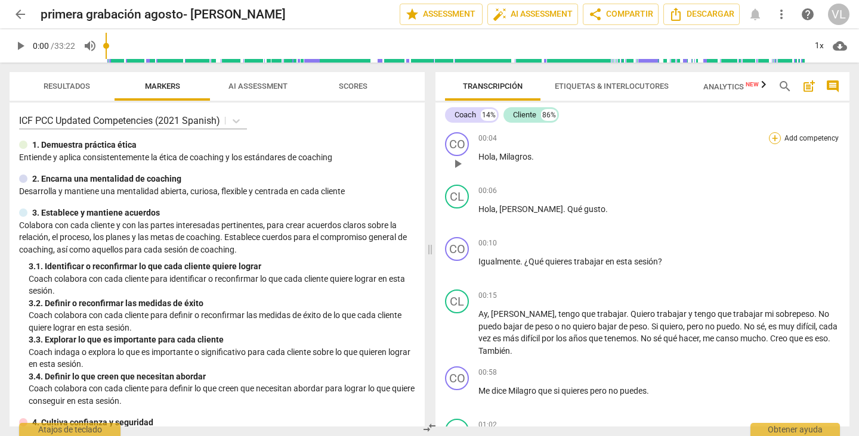
click at [770, 136] on div "+" at bounding box center [775, 138] width 12 height 12
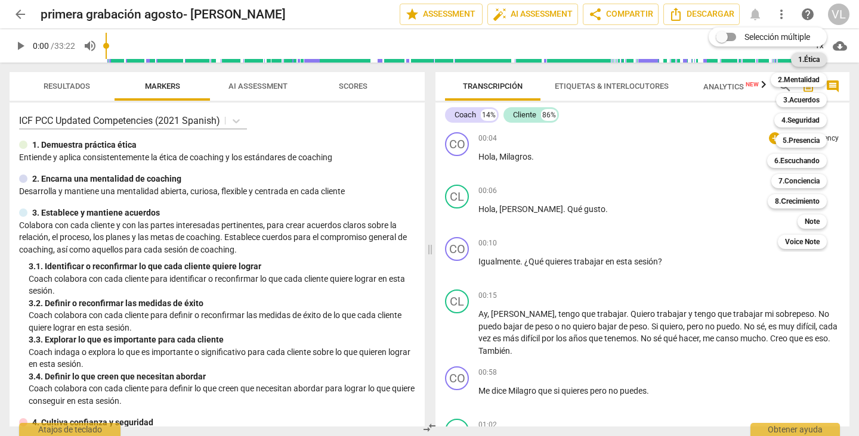
click at [815, 60] on b "1.Ética" at bounding box center [808, 59] width 21 height 14
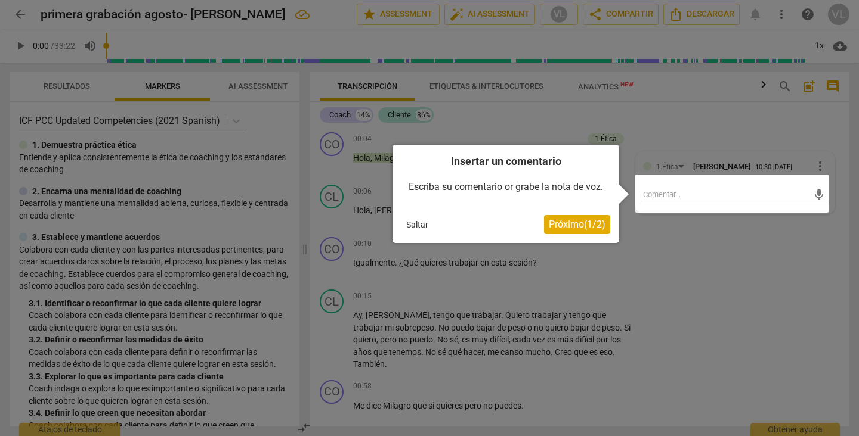
click at [412, 225] on button "Saltar" at bounding box center [417, 225] width 32 height 18
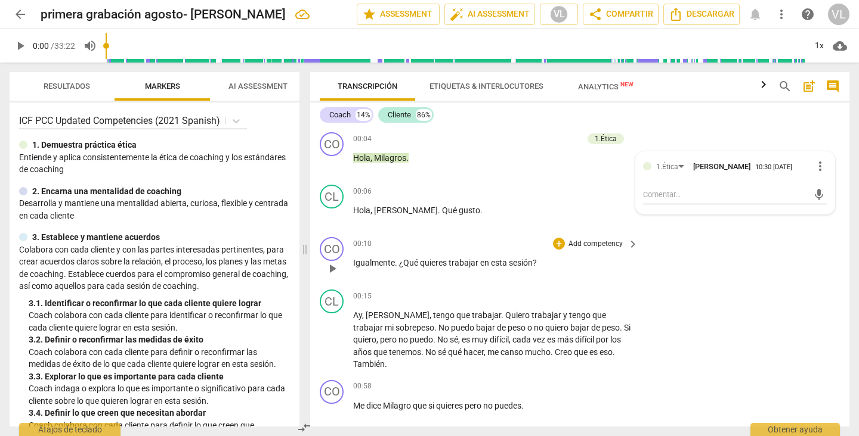
click at [606, 247] on p "Add competency" at bounding box center [595, 244] width 57 height 11
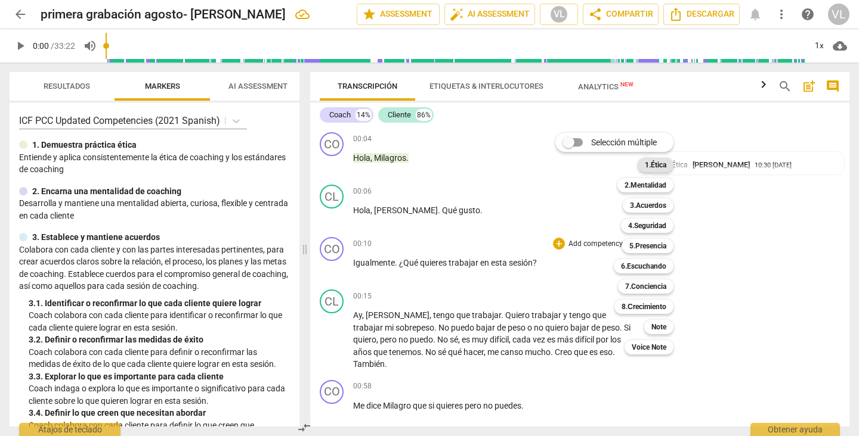
click at [646, 165] on b "1.Ética" at bounding box center [655, 165] width 21 height 14
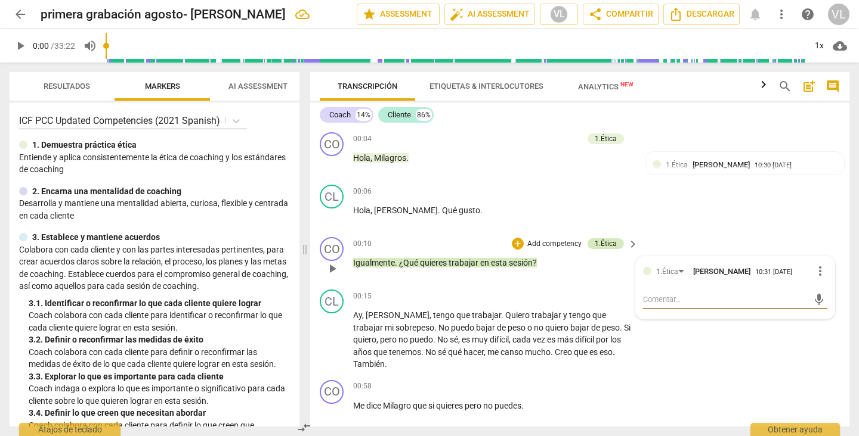
click at [611, 243] on div "1.Ética" at bounding box center [606, 244] width 22 height 11
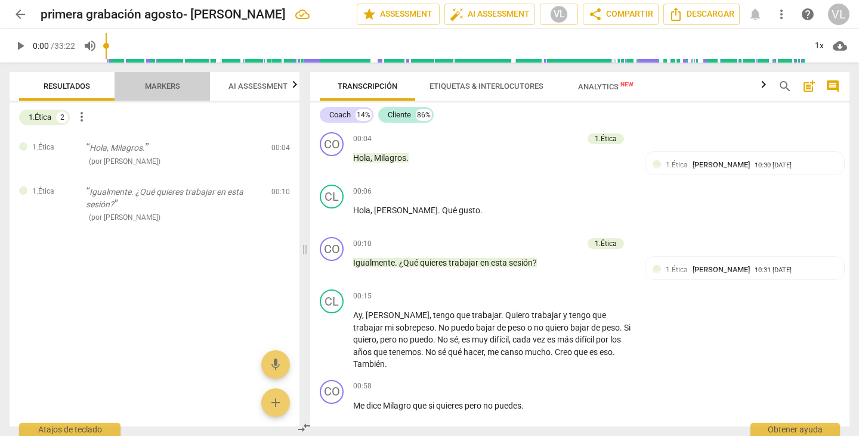
click at [166, 84] on span "Markers" at bounding box center [162, 86] width 35 height 9
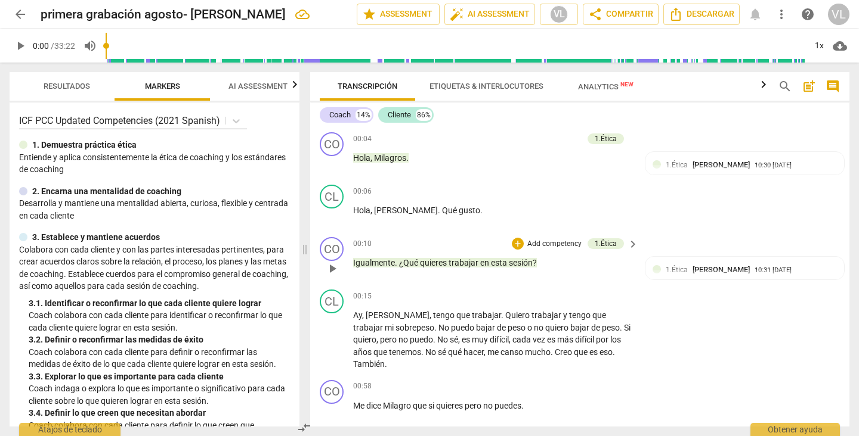
click at [542, 241] on p "Add competency" at bounding box center [554, 244] width 57 height 11
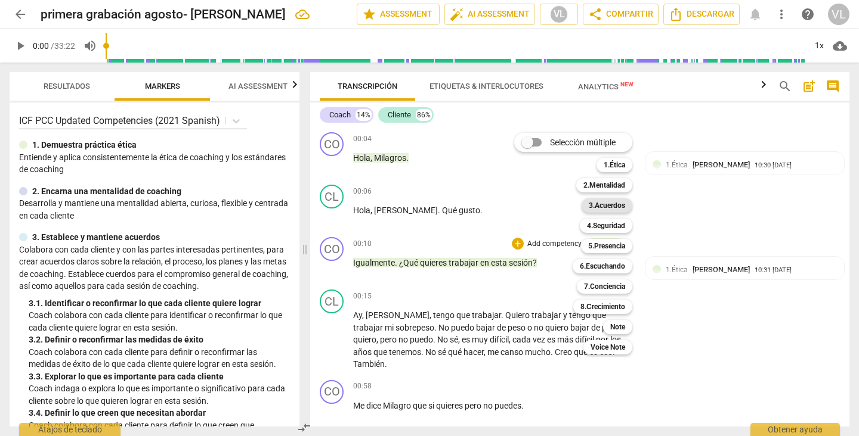
click at [602, 204] on b "3.Acuerdos" at bounding box center [607, 206] width 36 height 14
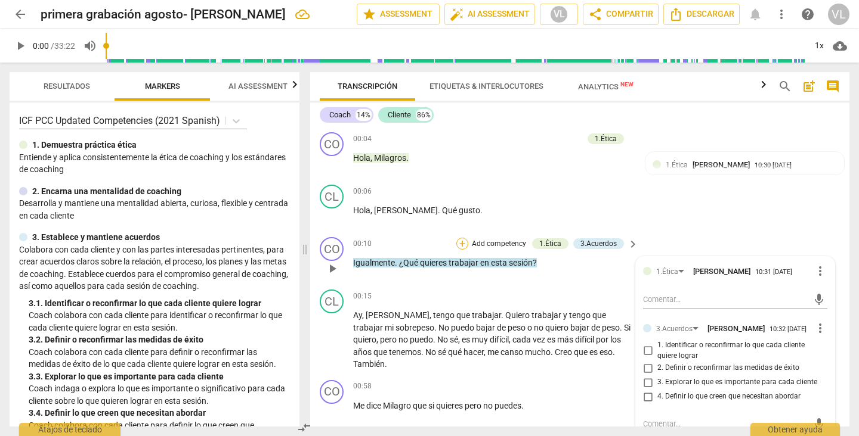
click at [460, 244] on div "+" at bounding box center [462, 244] width 12 height 12
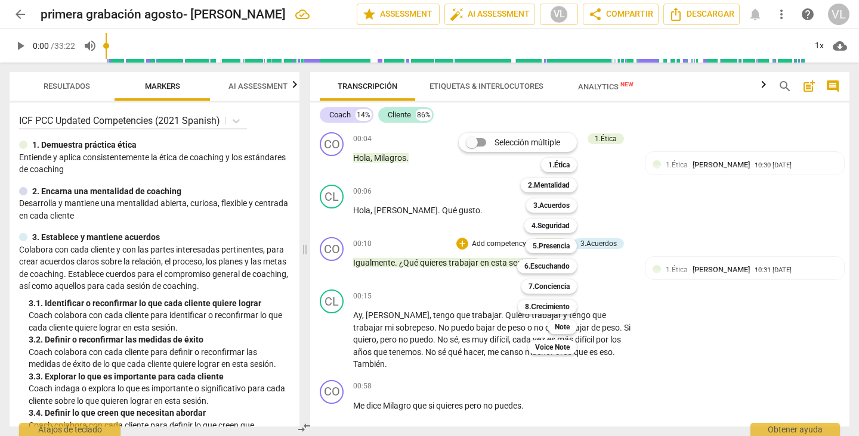
click at [396, 234] on div at bounding box center [429, 218] width 859 height 436
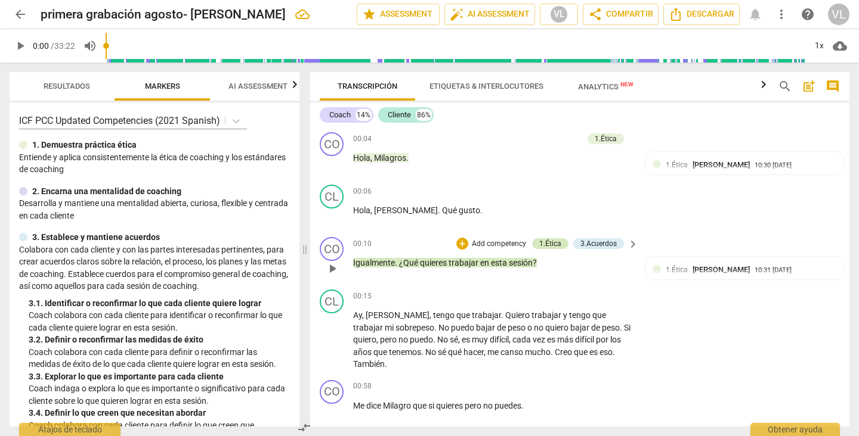
click at [545, 243] on div "1.Ética" at bounding box center [550, 244] width 22 height 11
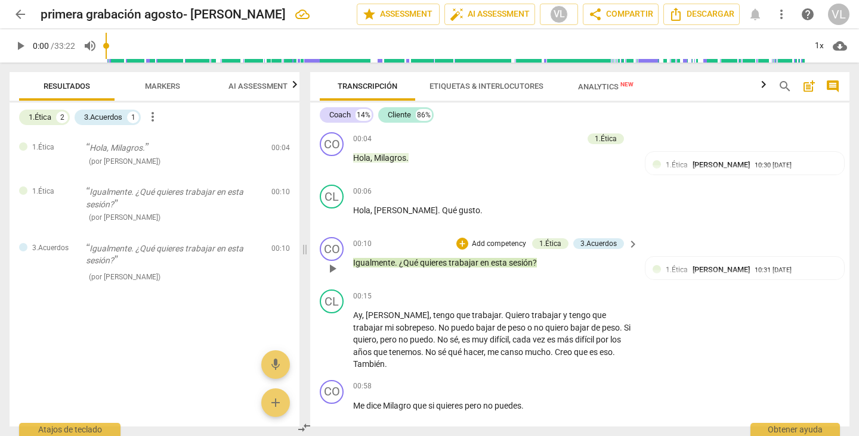
drag, startPoint x: 545, startPoint y: 243, endPoint x: 403, endPoint y: 239, distance: 142.0
click at [403, 239] on div "00:10 + Add competency 1.Ética 3.Acuerdos keyboard_arrow_right" at bounding box center [496, 243] width 286 height 13
click at [630, 244] on span "keyboard_arrow_right" at bounding box center [633, 244] width 14 height 14
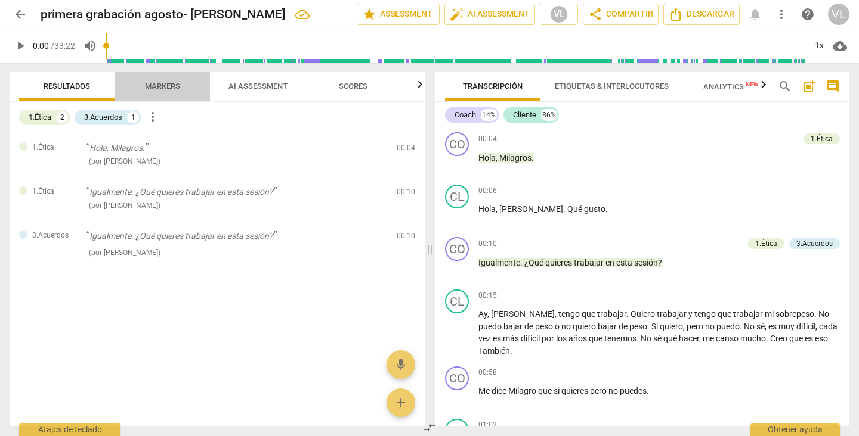
click at [160, 86] on span "Markers" at bounding box center [162, 86] width 35 height 9
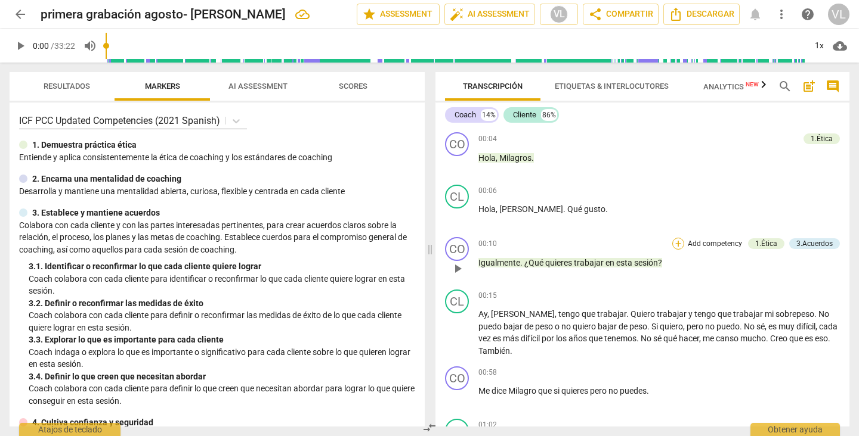
click at [674, 242] on div "+" at bounding box center [678, 244] width 12 height 12
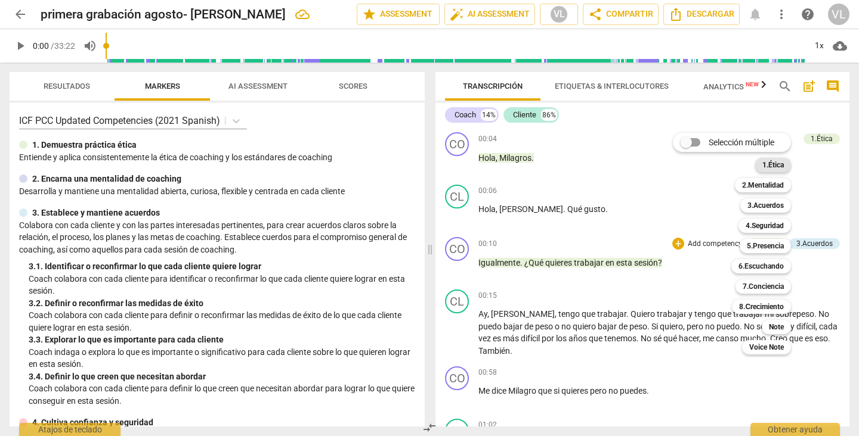
click at [768, 165] on b "1.Ética" at bounding box center [772, 165] width 21 height 14
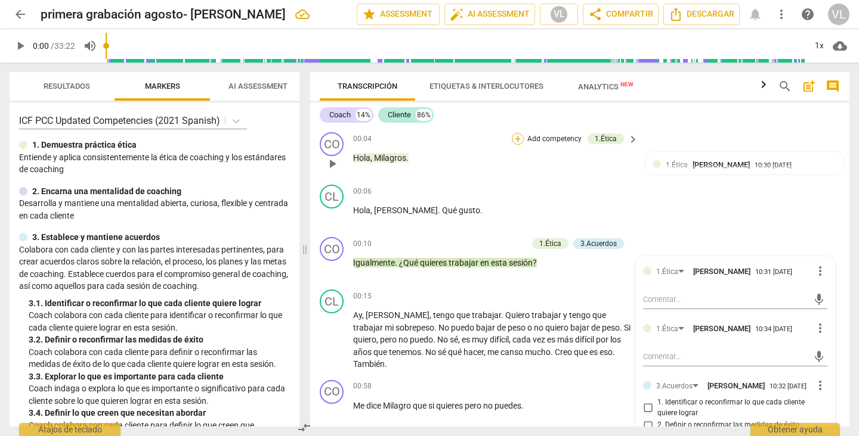
click at [513, 141] on div "+" at bounding box center [518, 139] width 12 height 12
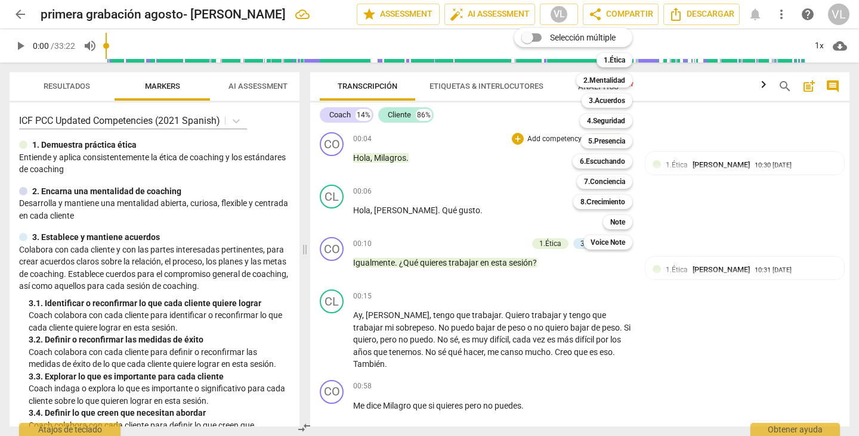
click at [531, 156] on div "Selección múltiple m 1.Ética 1 2.Mentalidad 2 3.Acuerdos 3 4.Seguridad 4 5.Pres…" at bounding box center [581, 139] width 145 height 228
click at [519, 196] on div "Selección múltiple m 1.Ética 1 2.Mentalidad 2 3.Acuerdos 3 4.Seguridad 4 5.Pres…" at bounding box center [581, 139] width 145 height 228
click at [570, 271] on div at bounding box center [429, 218] width 859 height 436
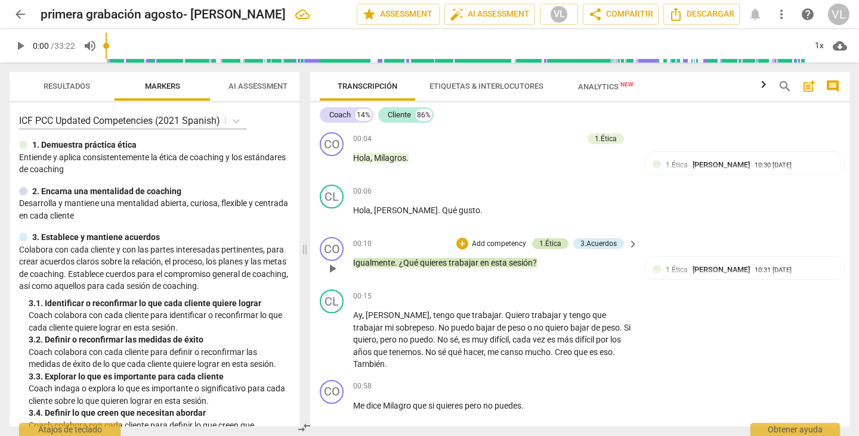
click at [548, 242] on div "1.Ética" at bounding box center [550, 244] width 22 height 11
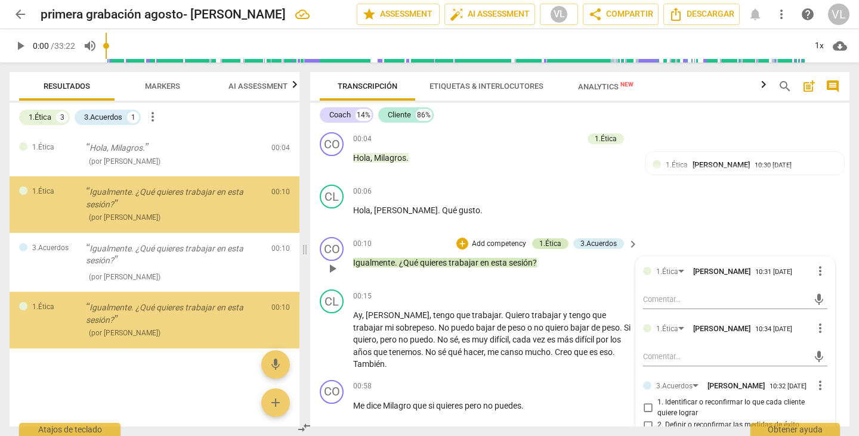
click at [548, 242] on div "1.Ética" at bounding box center [550, 244] width 22 height 11
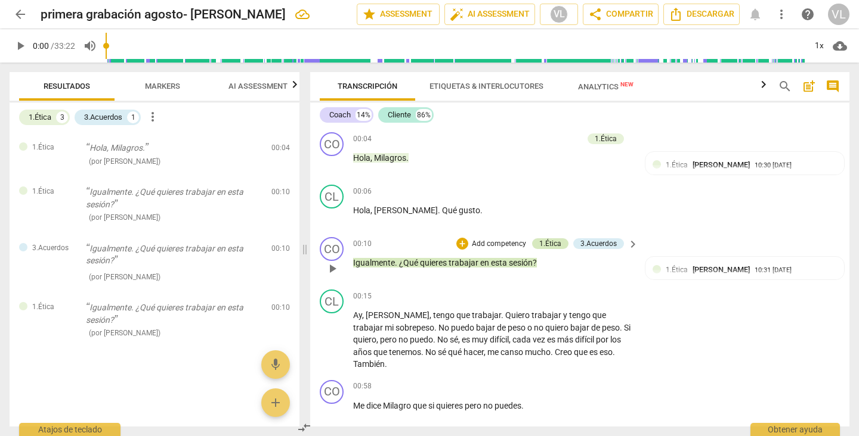
click at [548, 242] on div "1.Ética" at bounding box center [550, 244] width 22 height 11
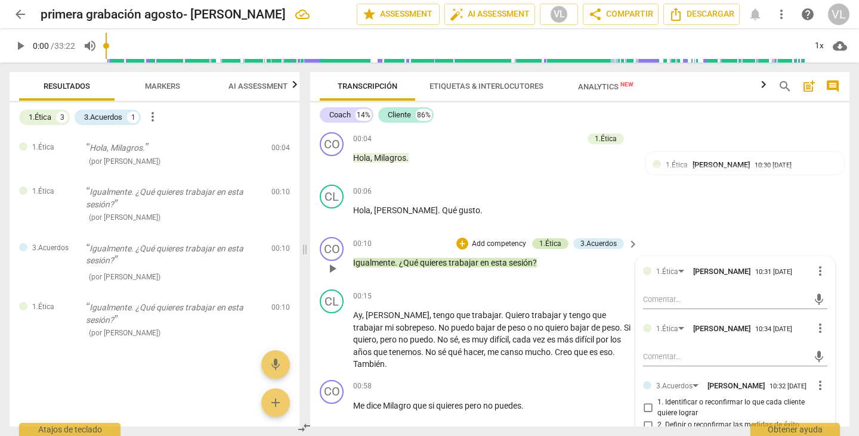
click at [548, 242] on div "1.Ética" at bounding box center [550, 244] width 22 height 11
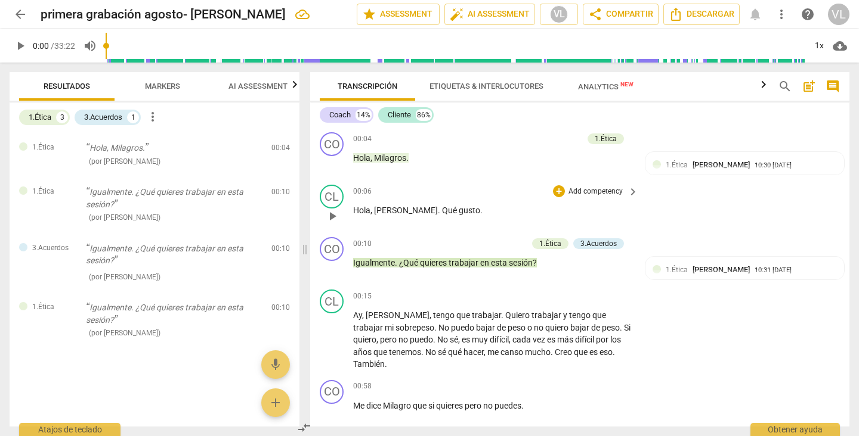
drag, startPoint x: 548, startPoint y: 242, endPoint x: 526, endPoint y: 226, distance: 27.3
click at [526, 226] on div "00:06 + Add competency keyboard_arrow_right Hola , Víctor . Qué gusto ." at bounding box center [496, 206] width 286 height 43
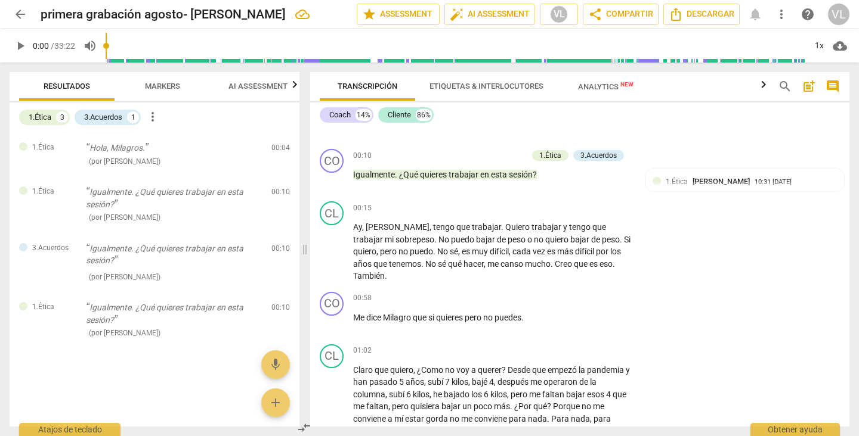
scroll to position [113, 0]
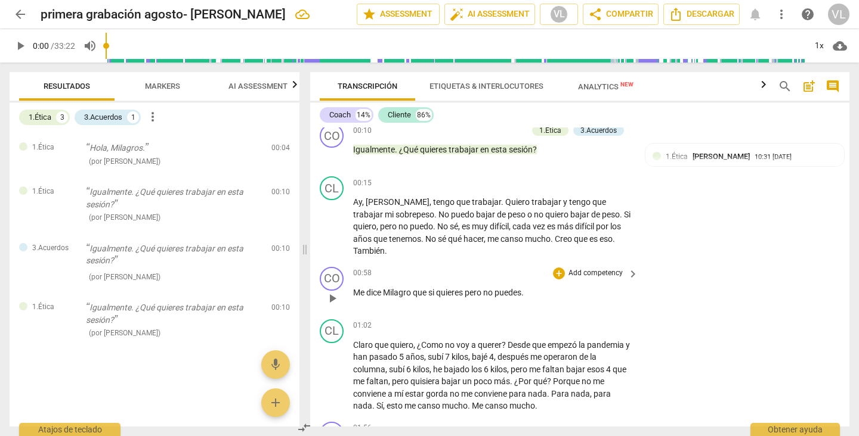
click at [584, 272] on p "Add competency" at bounding box center [595, 273] width 57 height 11
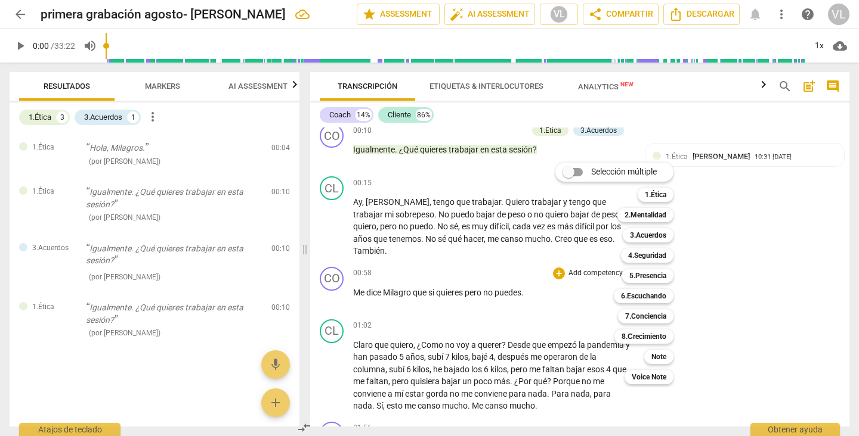
click at [152, 81] on div at bounding box center [429, 218] width 859 height 436
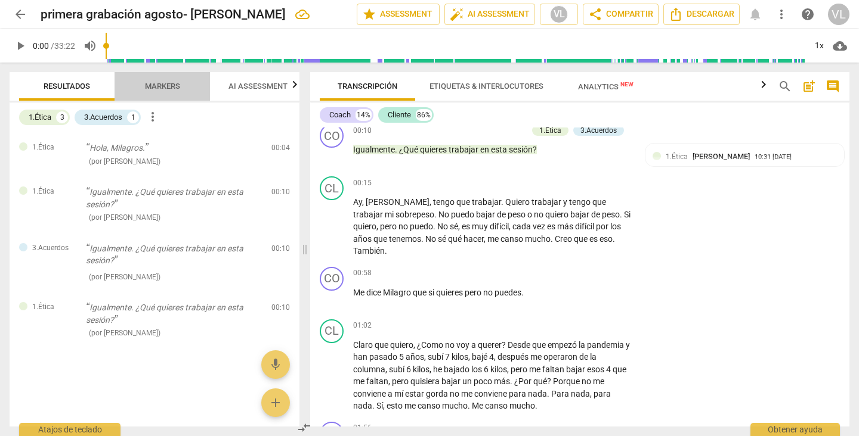
click at [156, 83] on span "Markers" at bounding box center [162, 86] width 35 height 9
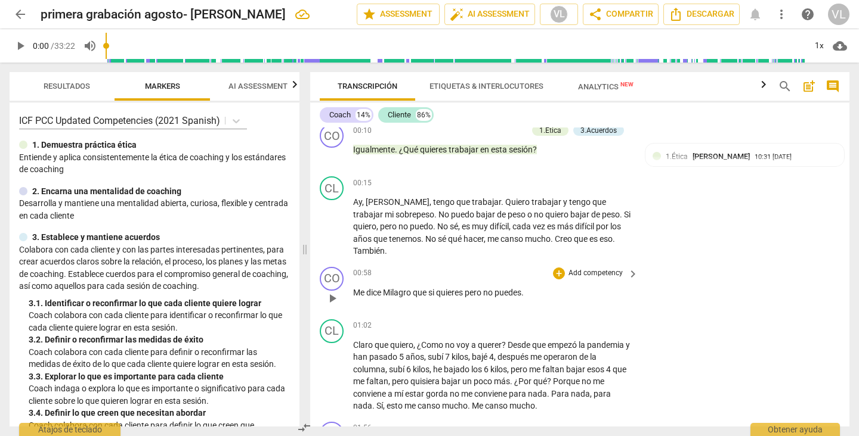
click at [581, 270] on p "Add competency" at bounding box center [595, 273] width 57 height 11
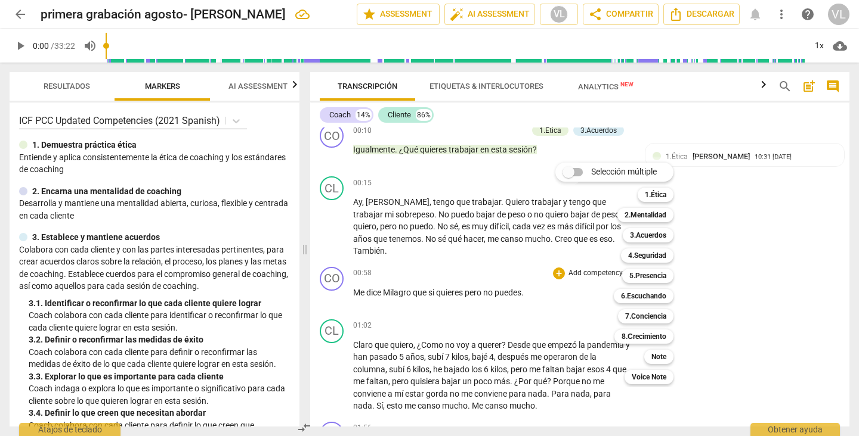
click at [568, 171] on input "Selección múltiple" at bounding box center [568, 172] width 29 height 29
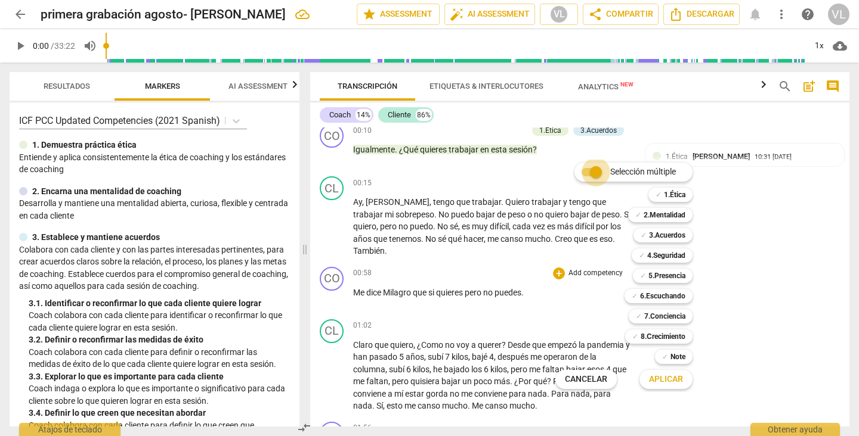
click at [592, 175] on input "Selección múltiple" at bounding box center [595, 172] width 29 height 29
checkbox input "false"
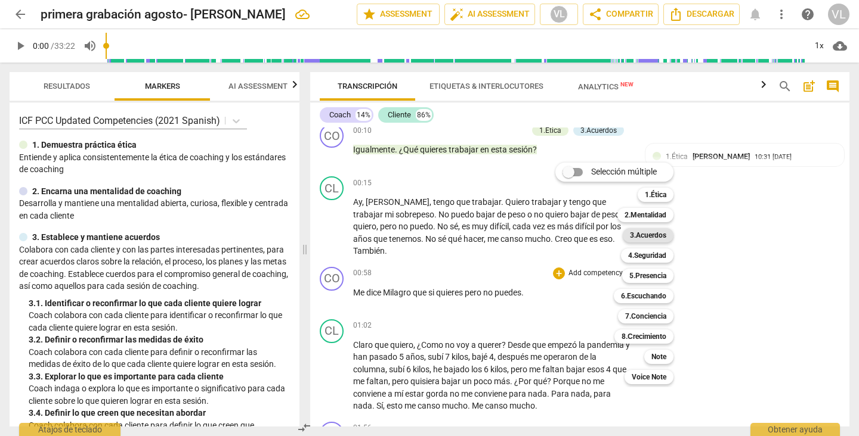
click at [655, 236] on b "3.Acuerdos" at bounding box center [648, 235] width 36 height 14
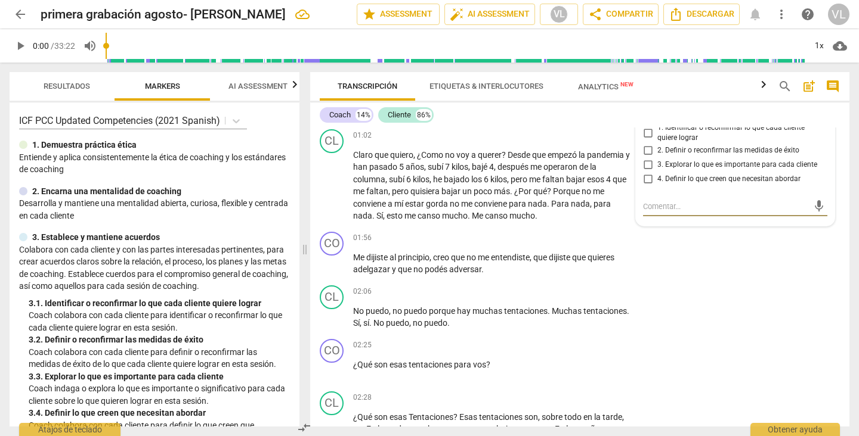
scroll to position [316, 0]
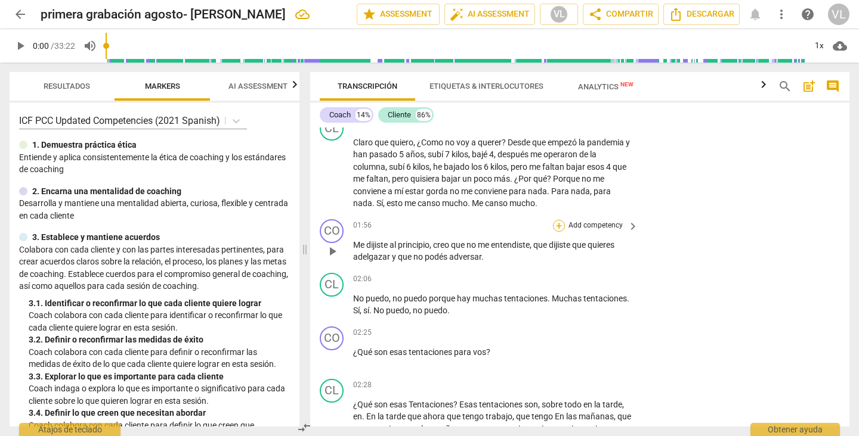
click at [556, 224] on div "+" at bounding box center [559, 226] width 12 height 12
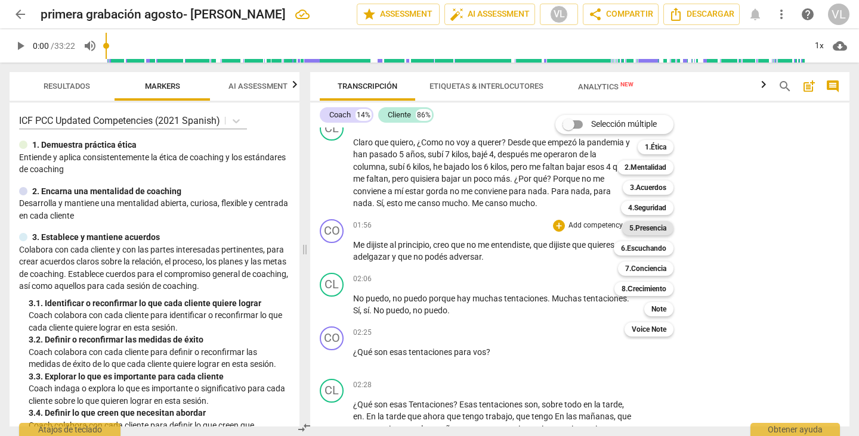
click at [637, 226] on b "5.Presencia" at bounding box center [647, 228] width 37 height 14
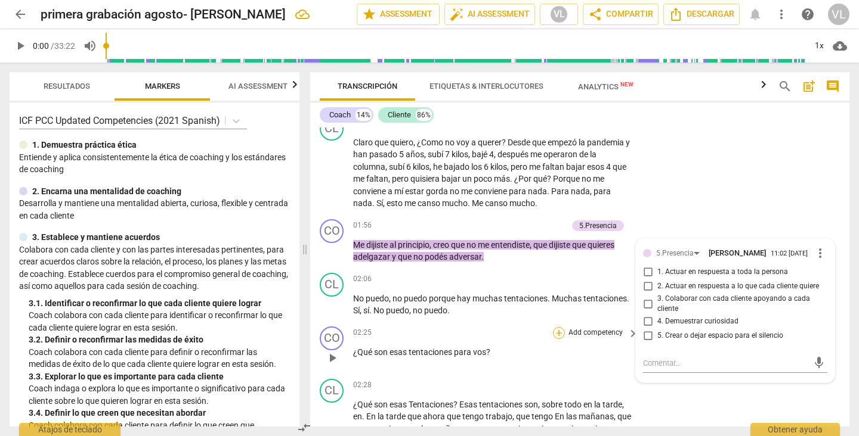
click at [553, 334] on div "+" at bounding box center [559, 333] width 12 height 12
